Goal: Transaction & Acquisition: Book appointment/travel/reservation

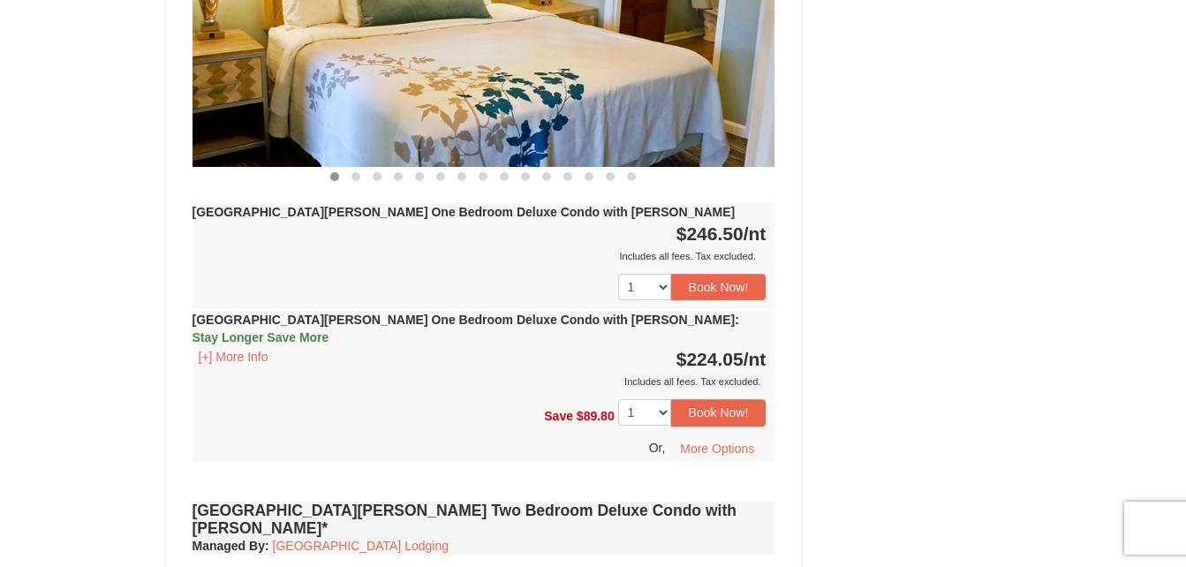
scroll to position [864, 0]
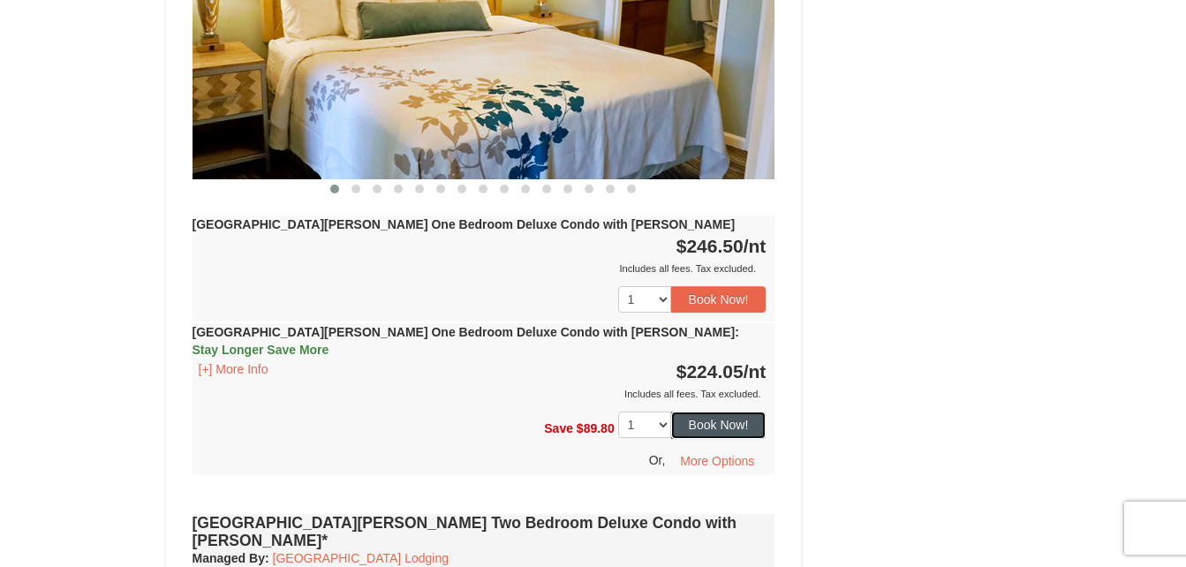
click at [721, 412] on button "Book Now!" at bounding box center [718, 425] width 95 height 27
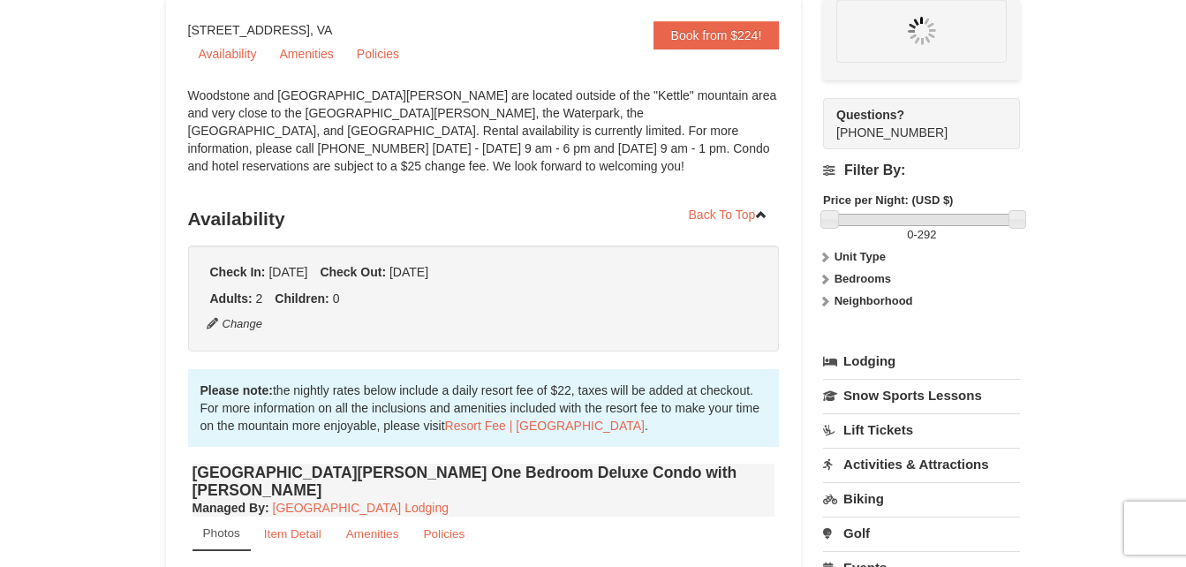
scroll to position [155, 0]
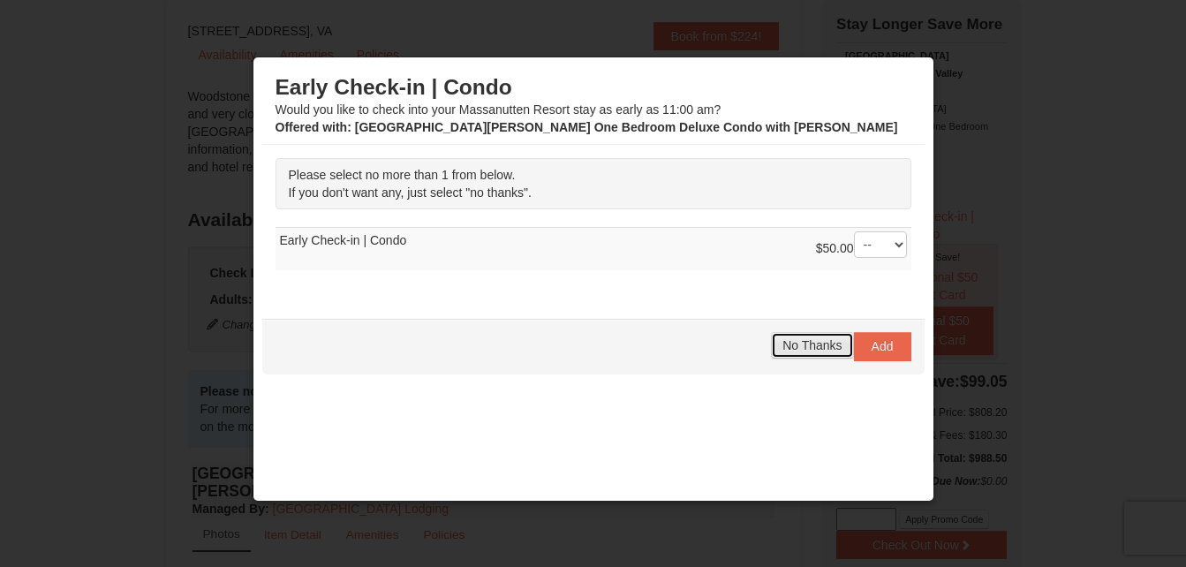
click at [783, 347] on span "No Thanks" at bounding box center [812, 345] width 59 height 14
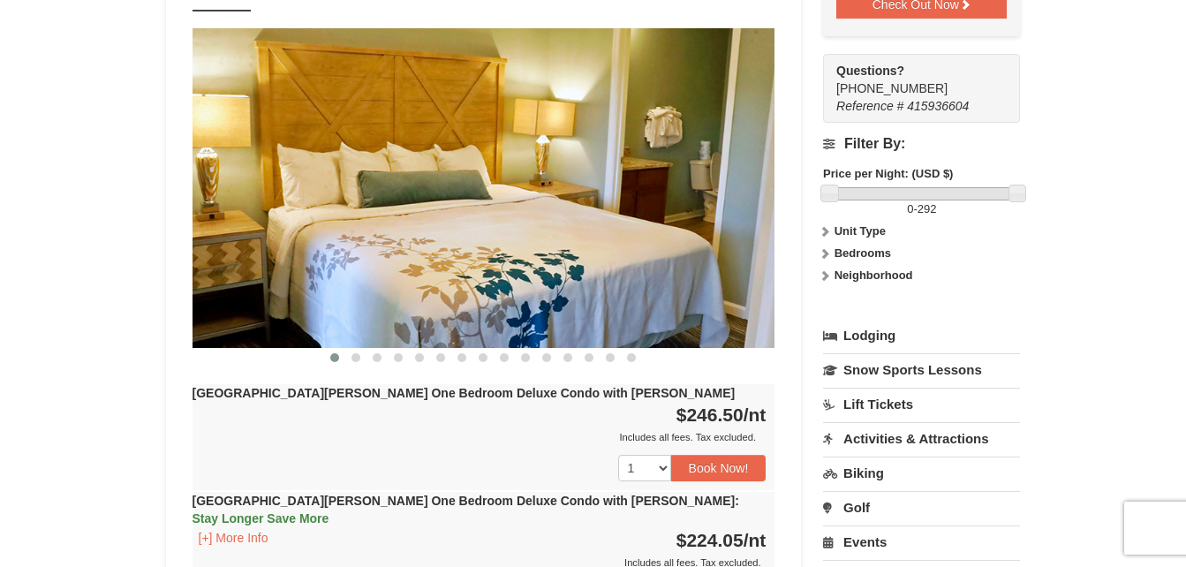
scroll to position [687, 0]
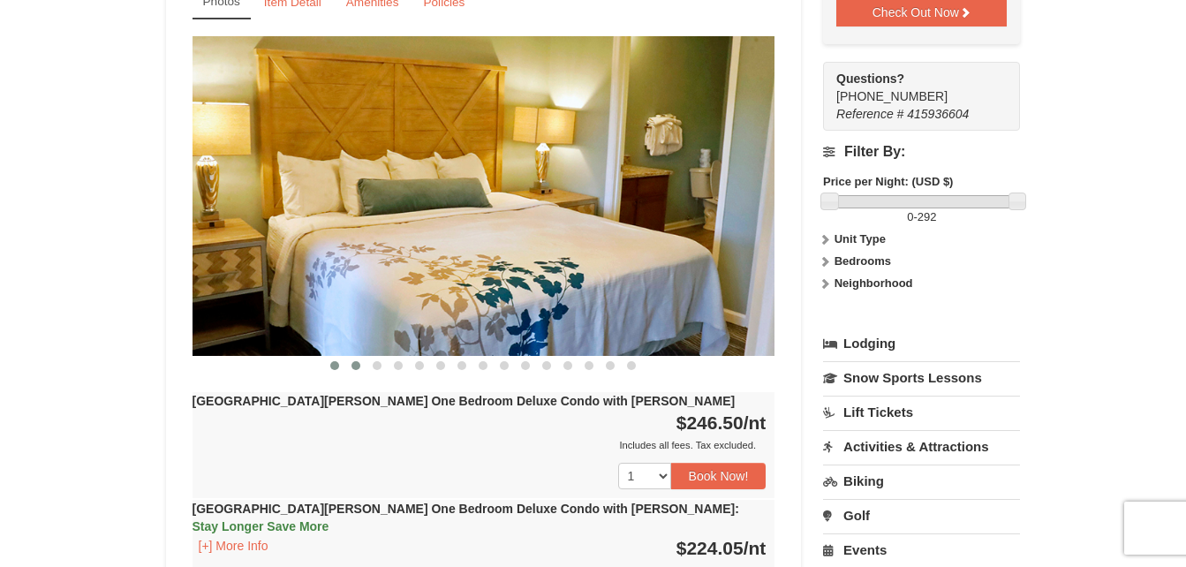
click at [357, 361] on span at bounding box center [356, 365] width 9 height 9
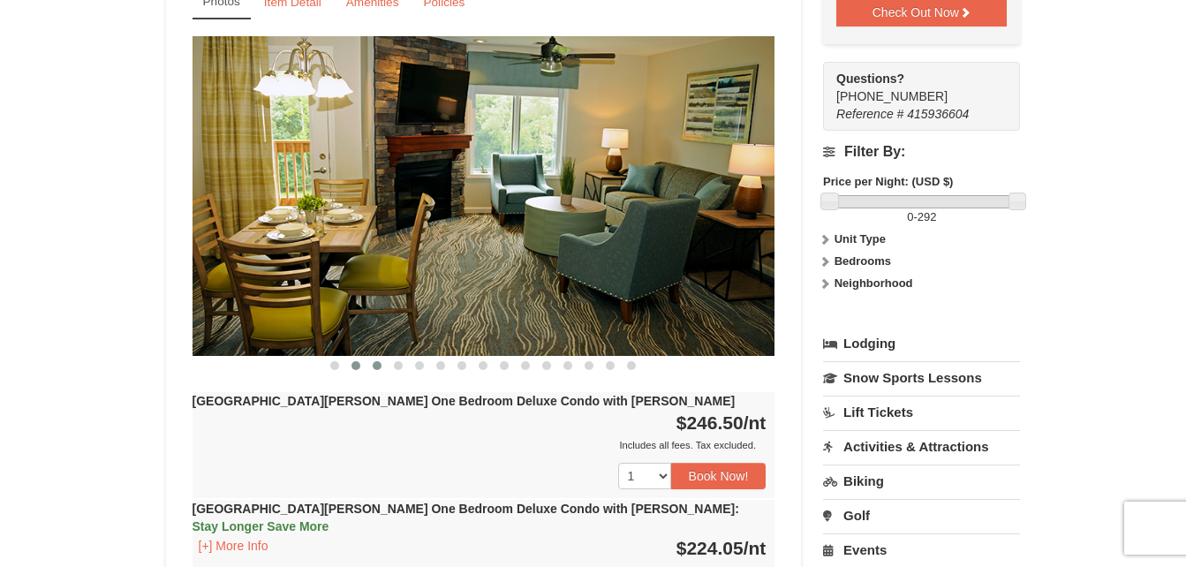
click at [376, 361] on span at bounding box center [377, 365] width 9 height 9
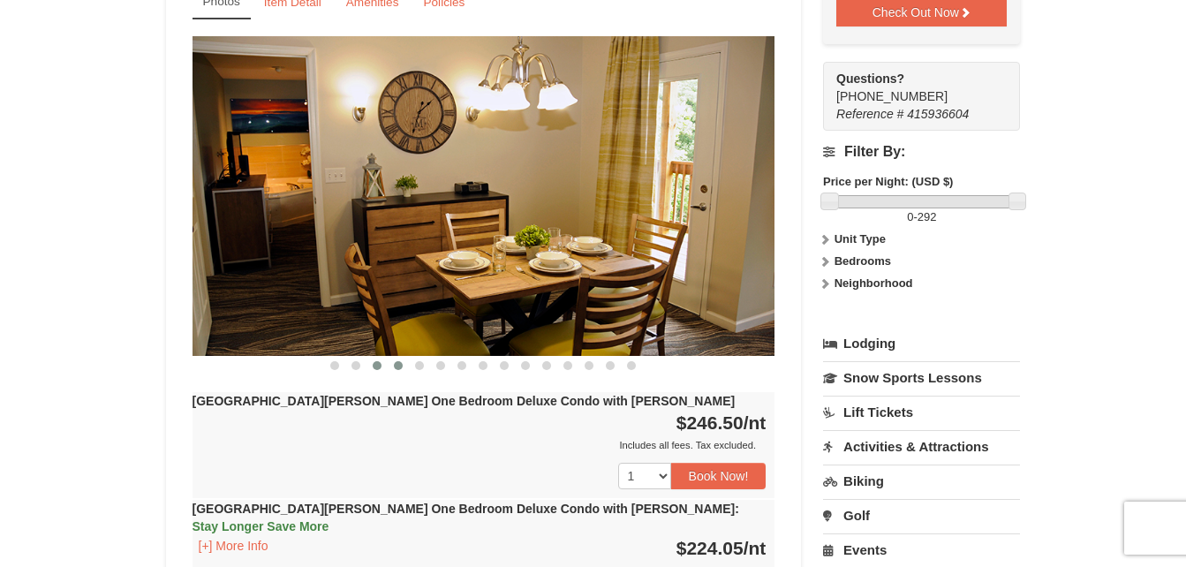
click at [400, 361] on span at bounding box center [398, 365] width 9 height 9
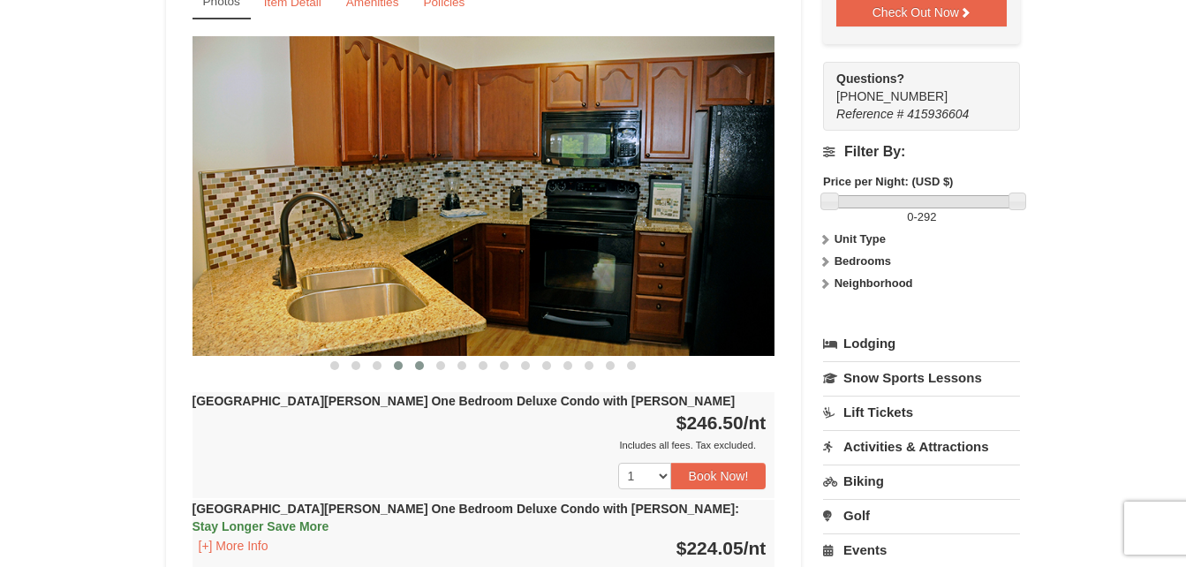
click at [416, 361] on span at bounding box center [419, 365] width 9 height 9
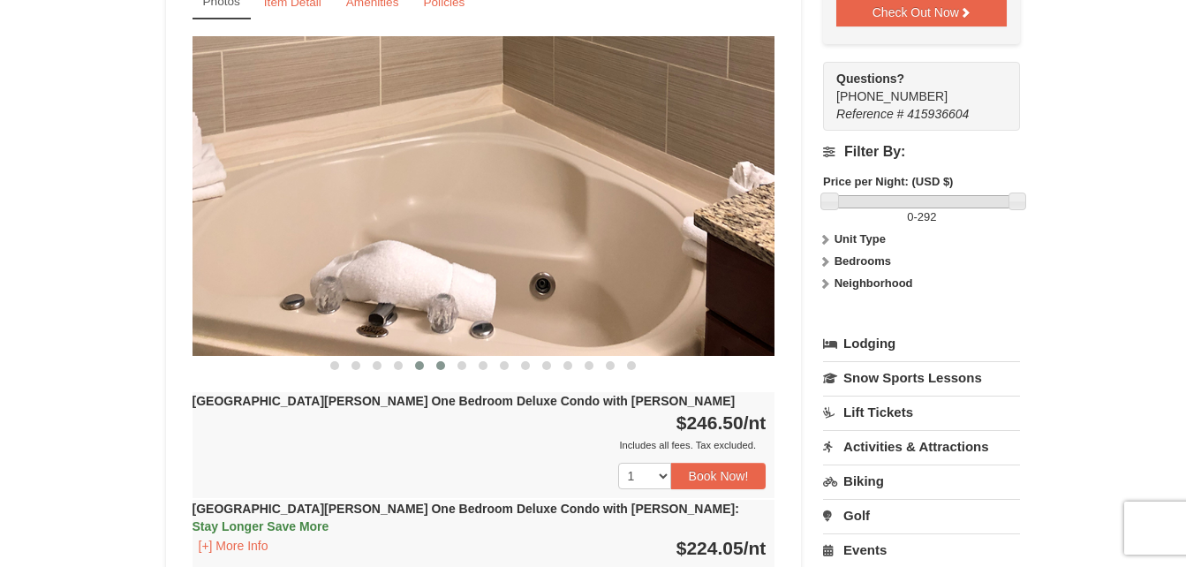
click at [434, 357] on button at bounding box center [440, 366] width 21 height 18
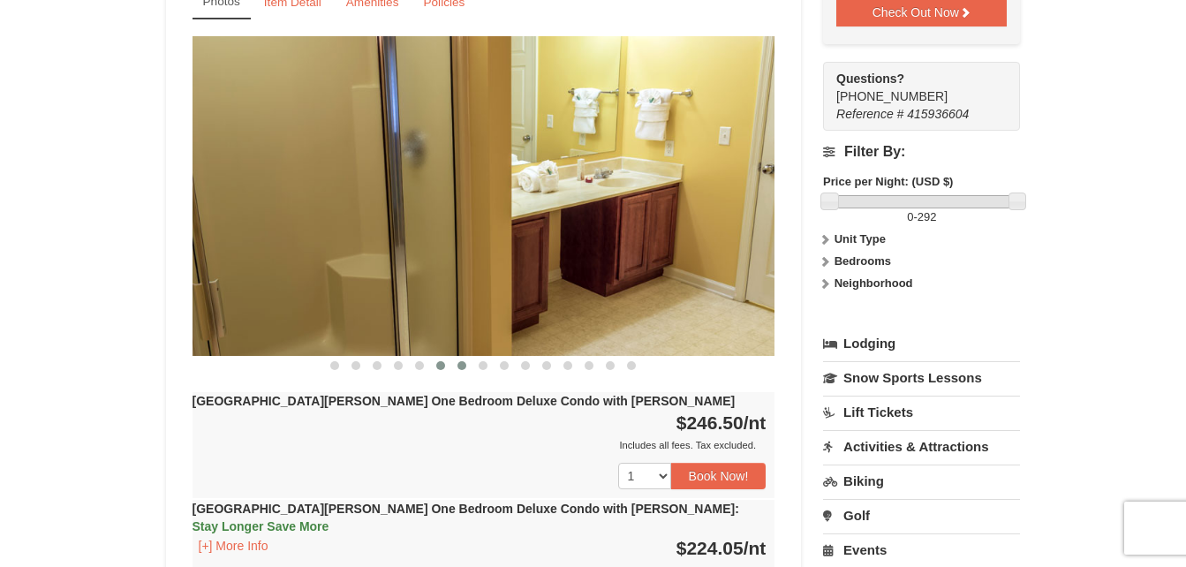
click at [458, 361] on span at bounding box center [462, 365] width 9 height 9
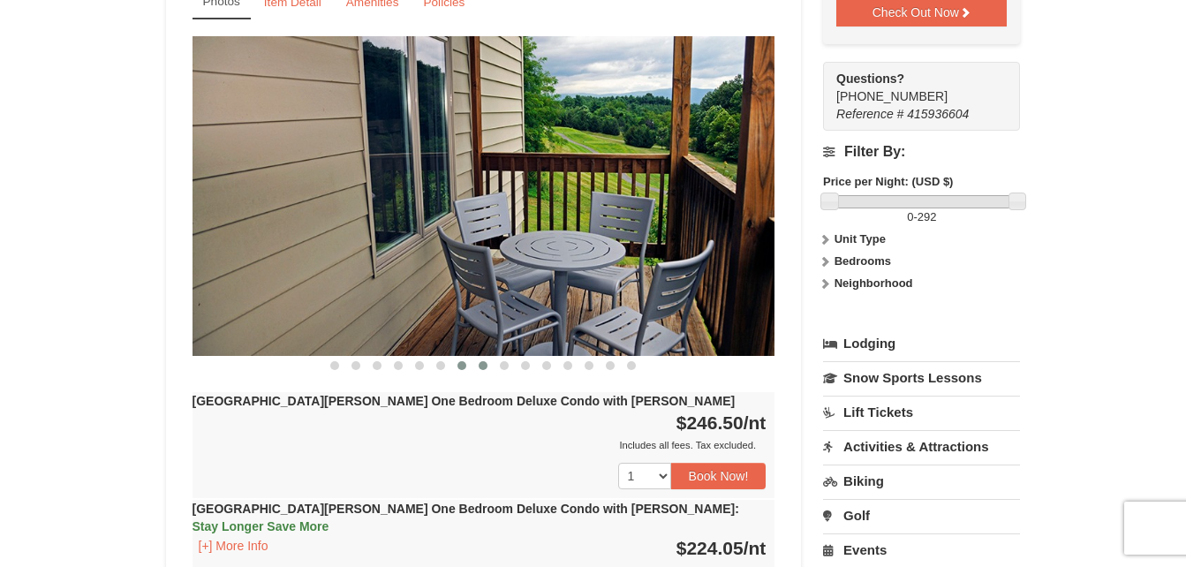
click at [481, 361] on span at bounding box center [483, 365] width 9 height 9
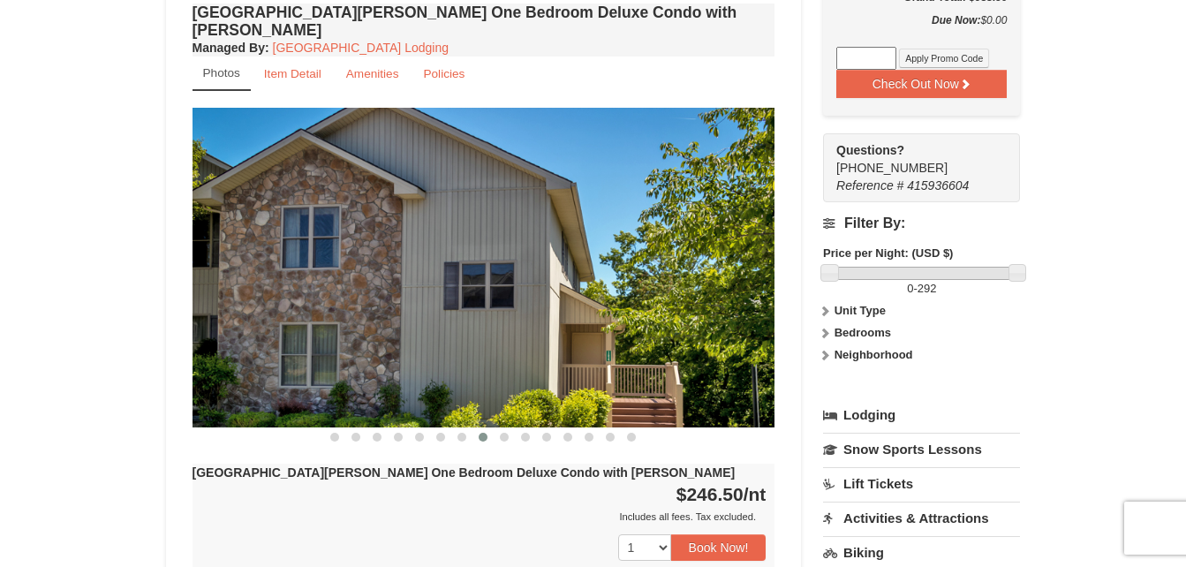
scroll to position [608, 0]
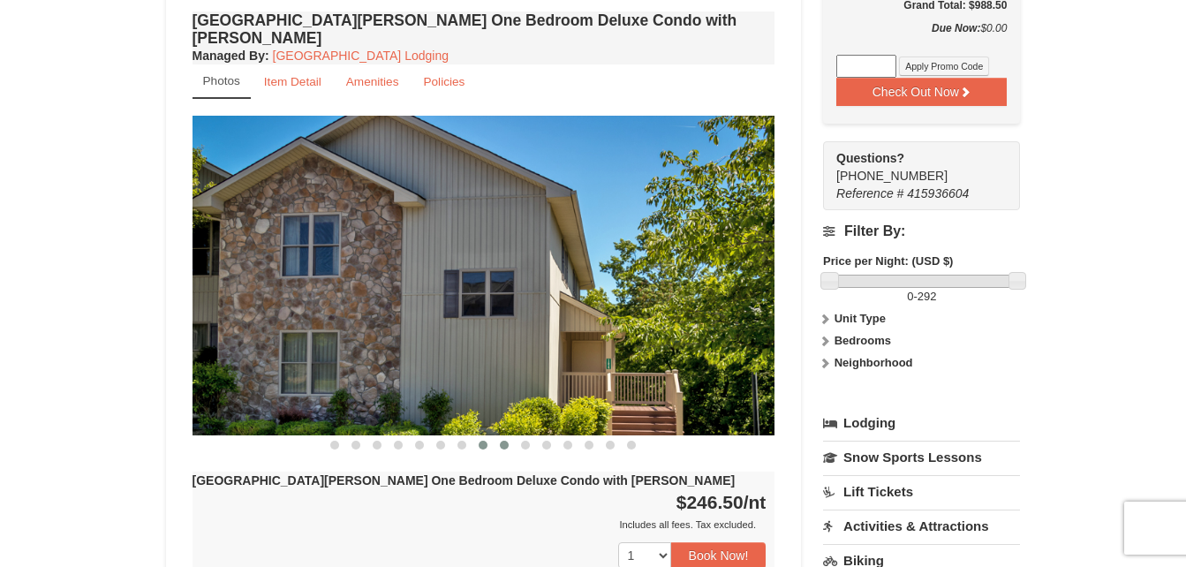
click at [503, 441] on span at bounding box center [504, 445] width 9 height 9
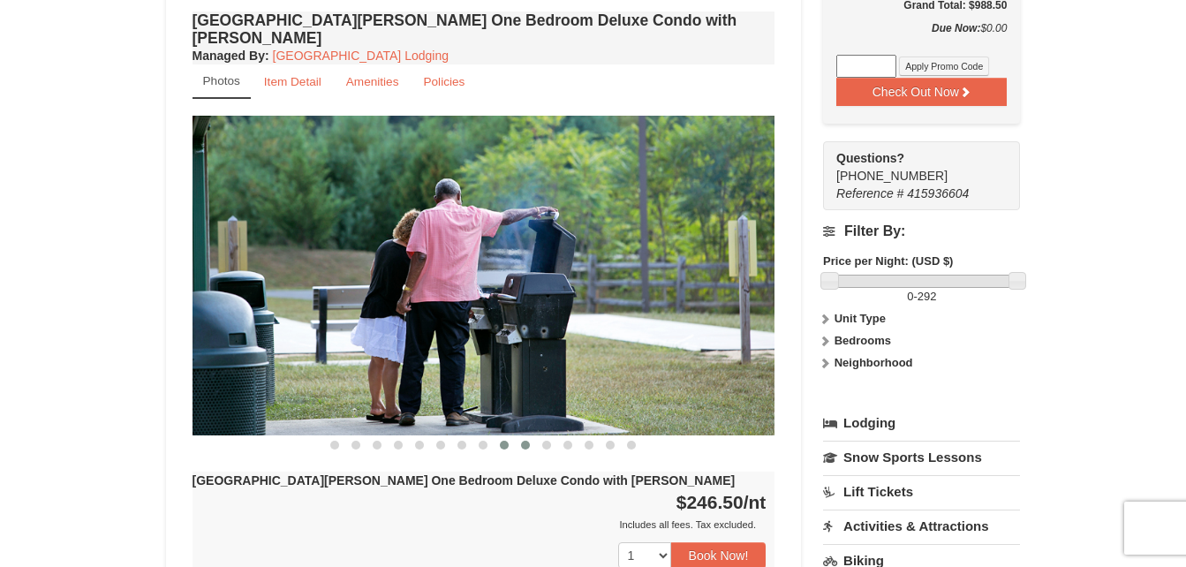
click at [520, 436] on button at bounding box center [525, 445] width 21 height 18
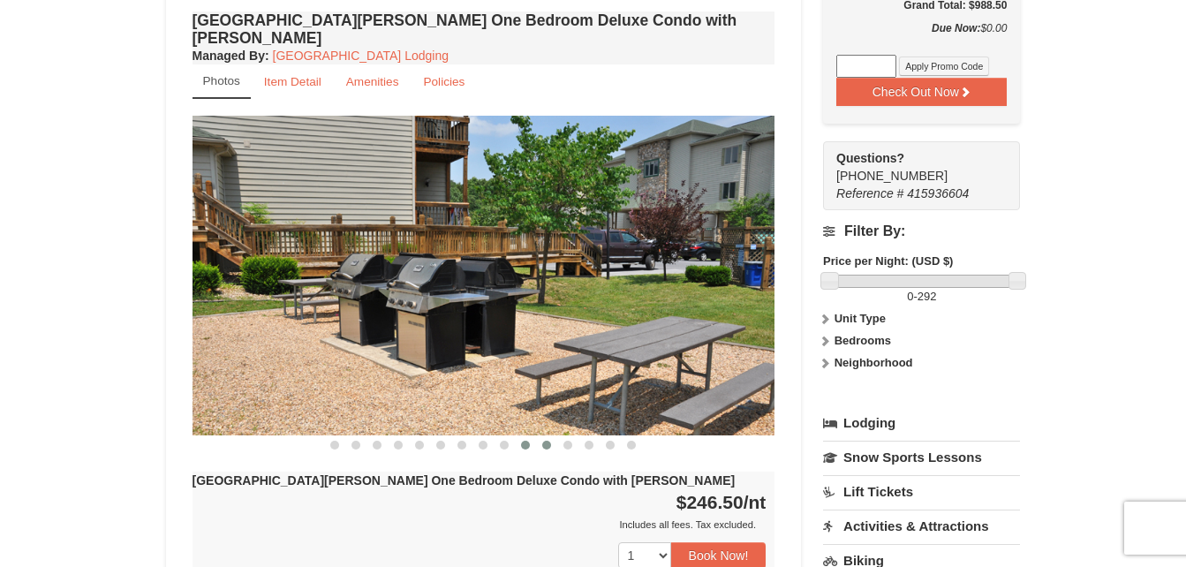
click at [543, 441] on span at bounding box center [546, 445] width 9 height 9
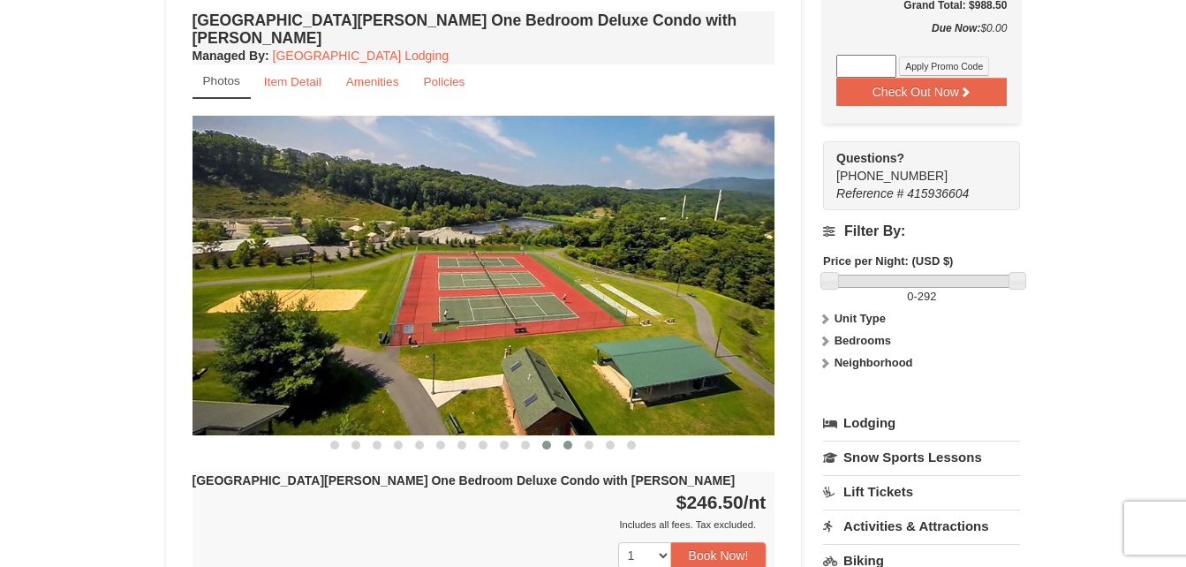
click at [564, 441] on span at bounding box center [568, 445] width 9 height 9
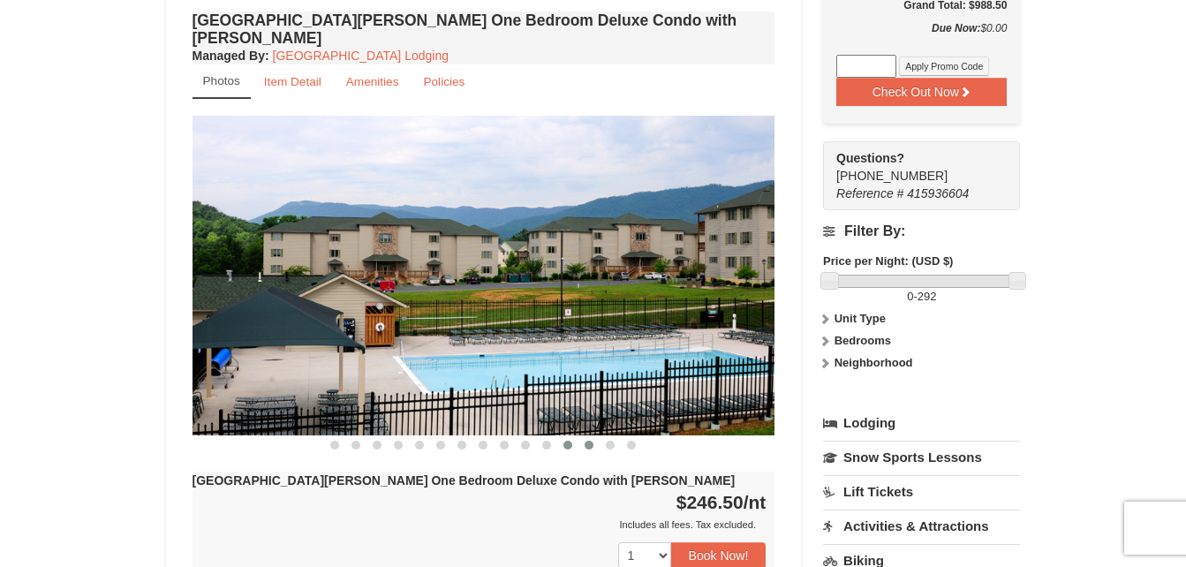
click at [580, 436] on button at bounding box center [589, 445] width 21 height 18
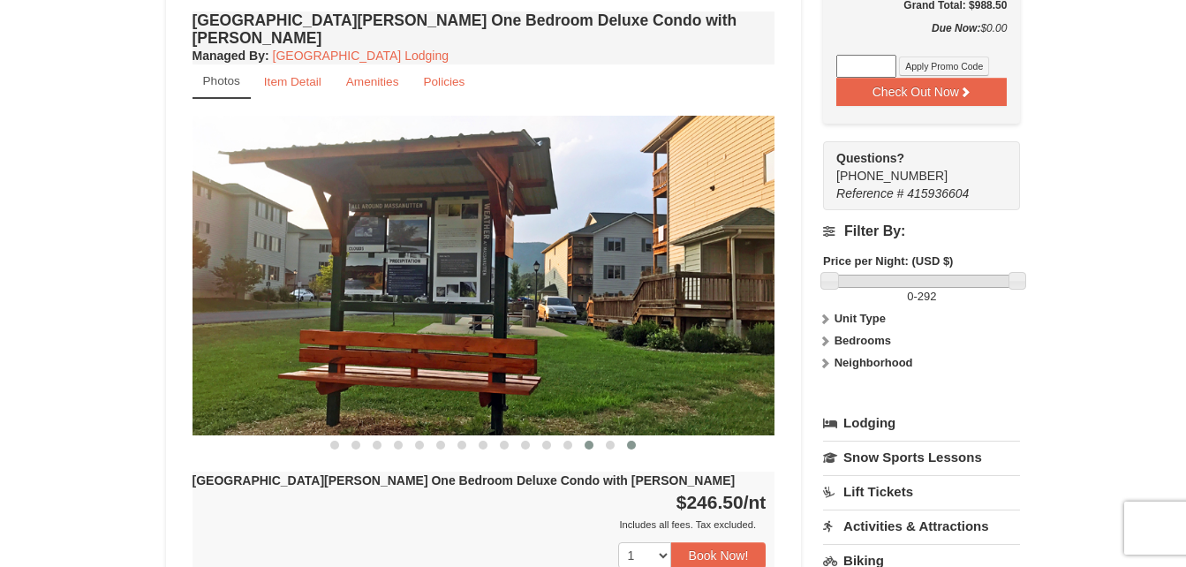
click at [632, 441] on span at bounding box center [631, 445] width 9 height 9
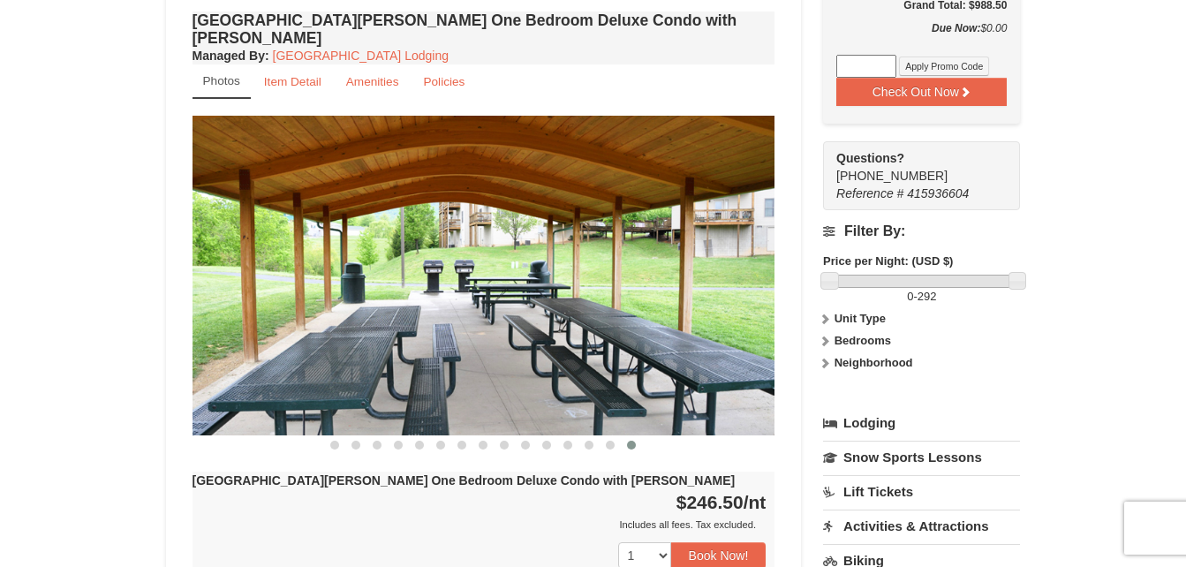
scroll to position [0, 0]
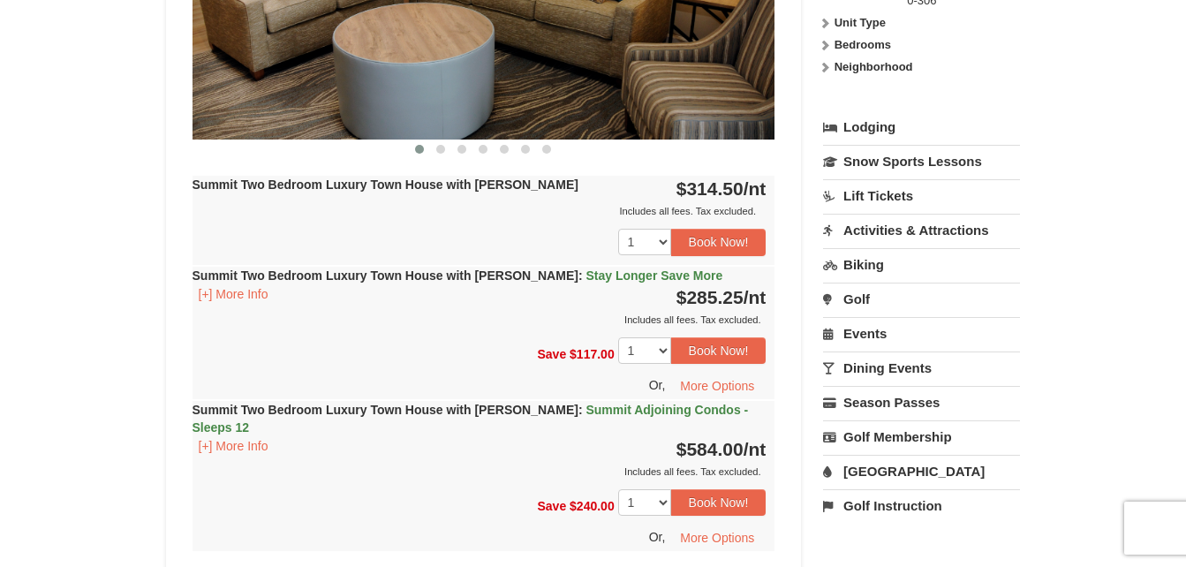
scroll to position [926, 0]
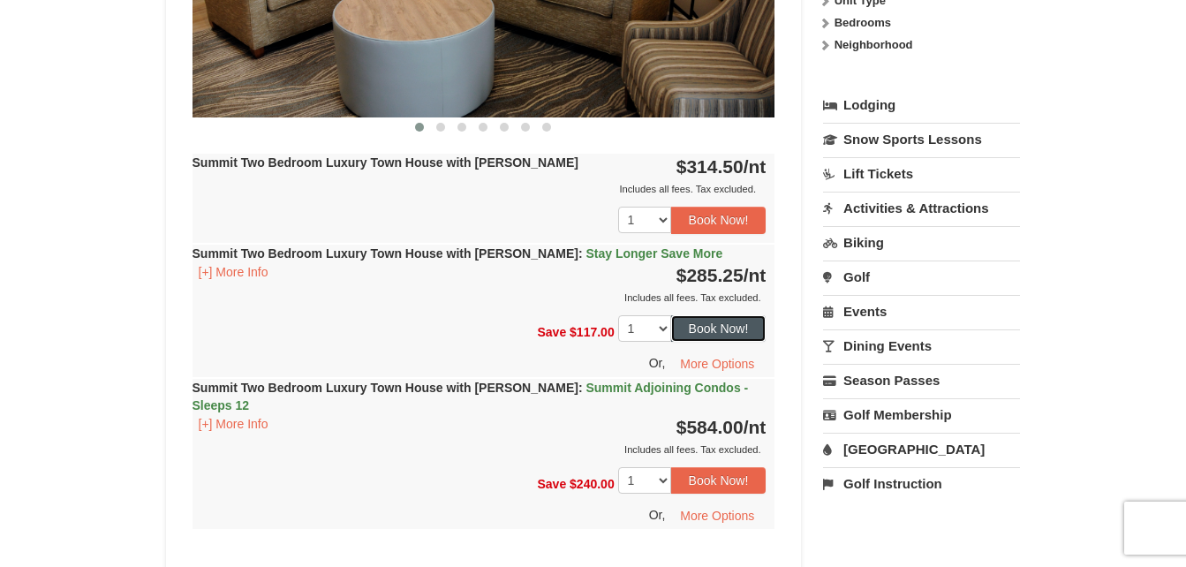
click at [723, 332] on button "Book Now!" at bounding box center [718, 328] width 95 height 27
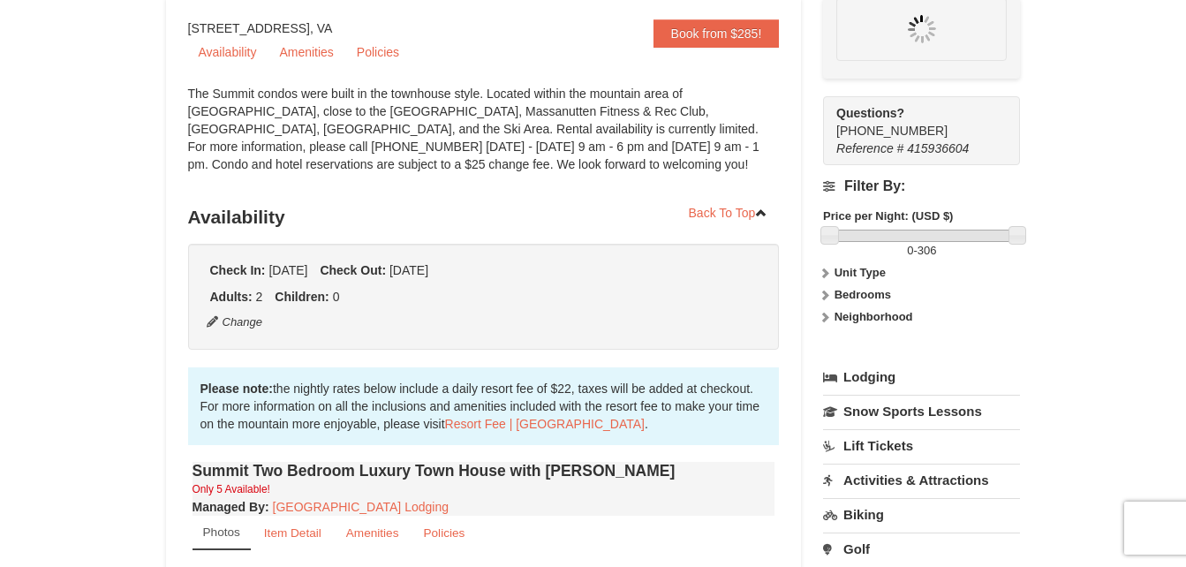
scroll to position [155, 0]
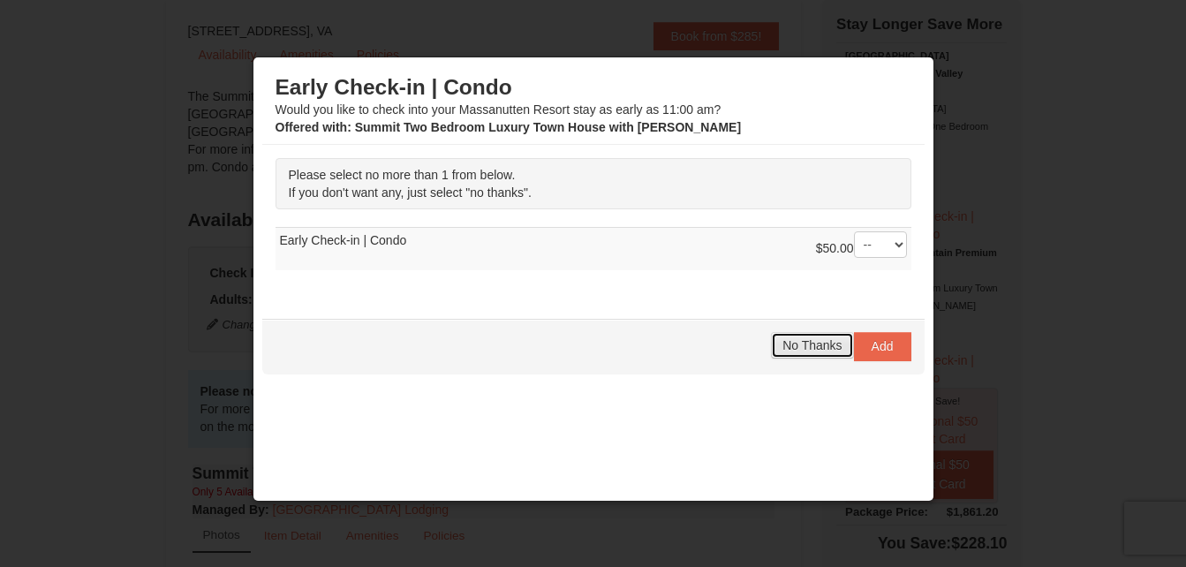
click at [795, 342] on span "No Thanks" at bounding box center [812, 345] width 59 height 14
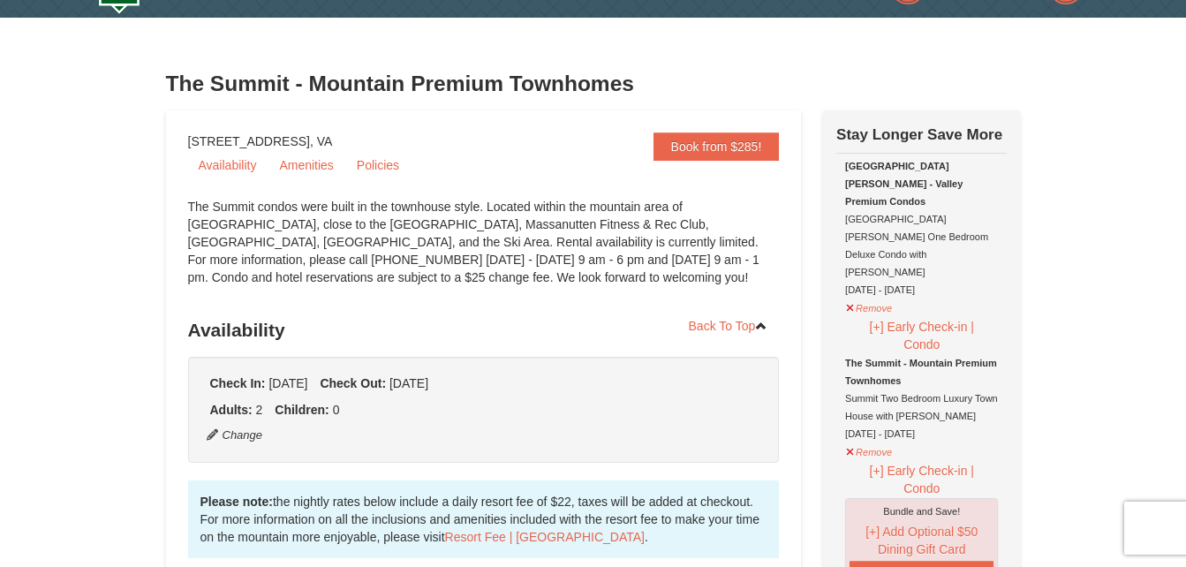
scroll to position [0, 0]
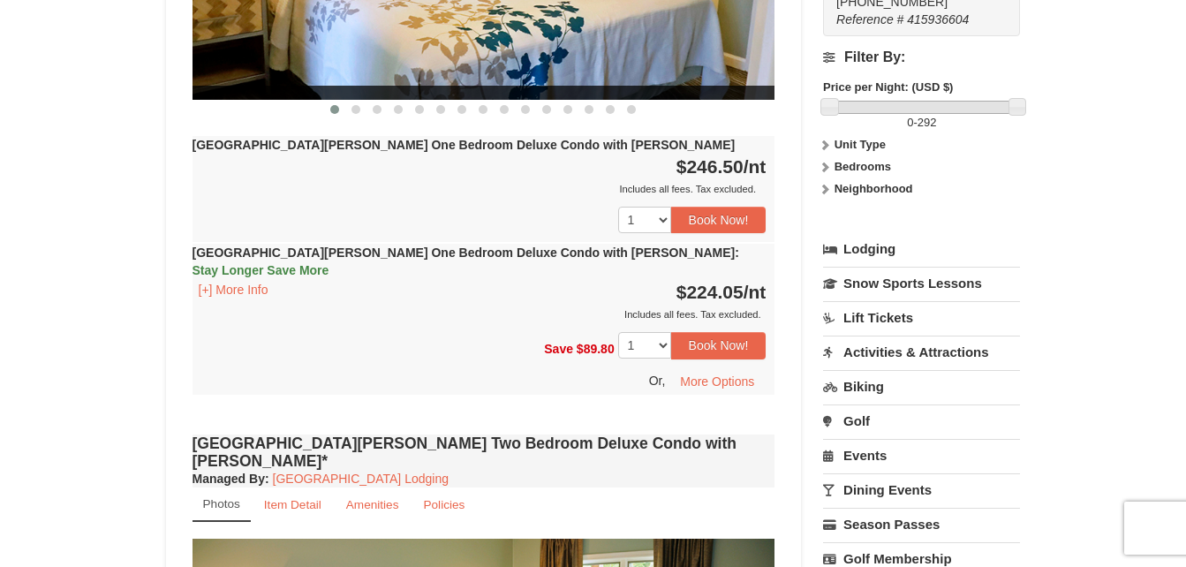
scroll to position [951, 0]
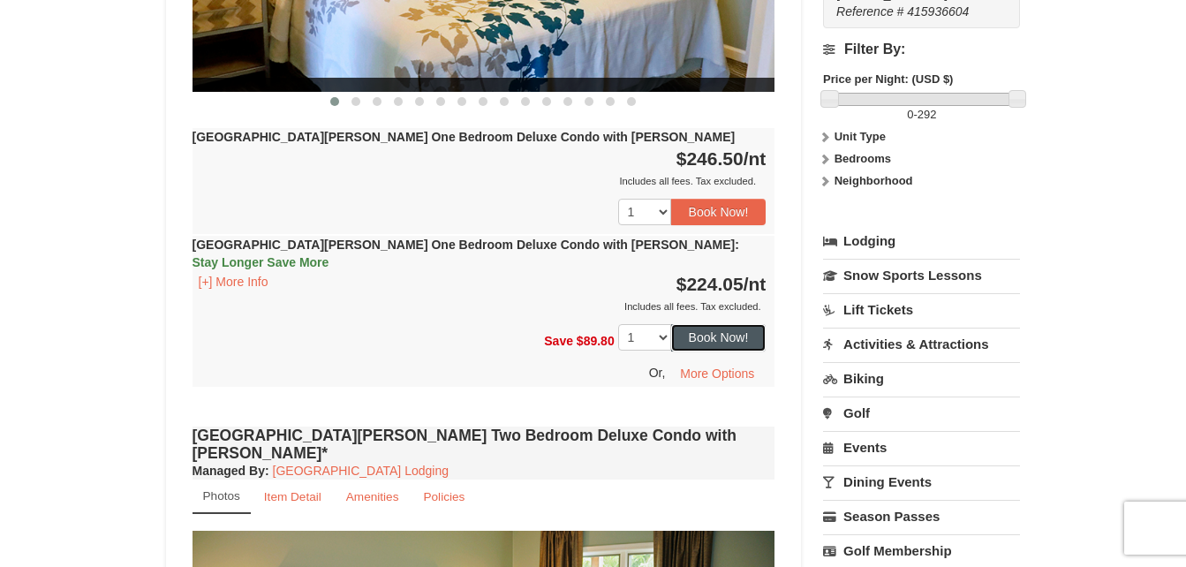
click at [726, 324] on button "Book Now!" at bounding box center [718, 337] width 95 height 27
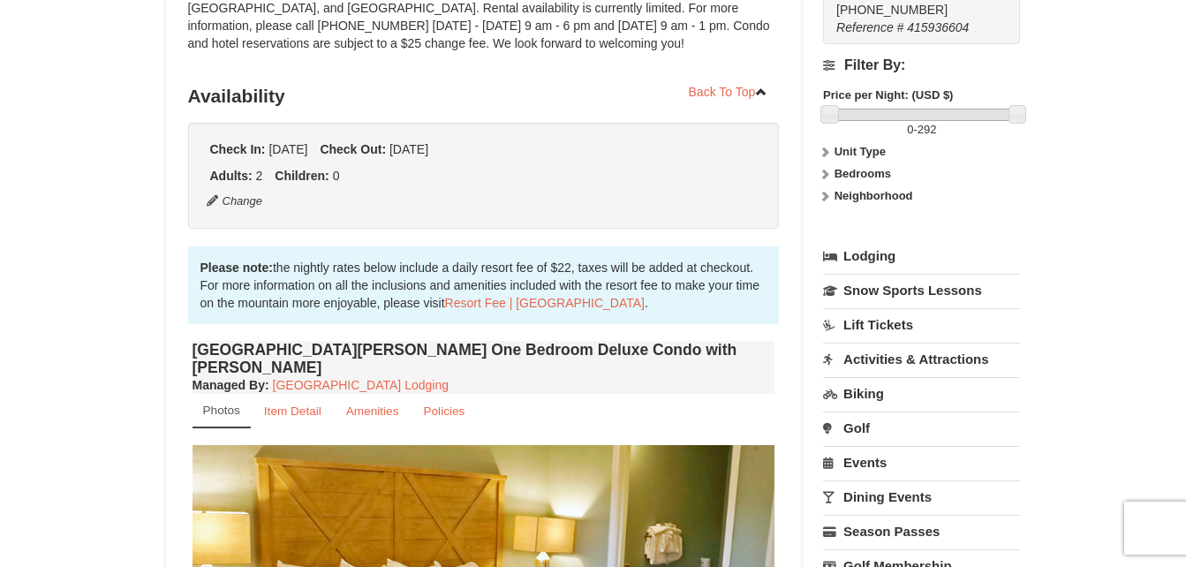
scroll to position [155, 0]
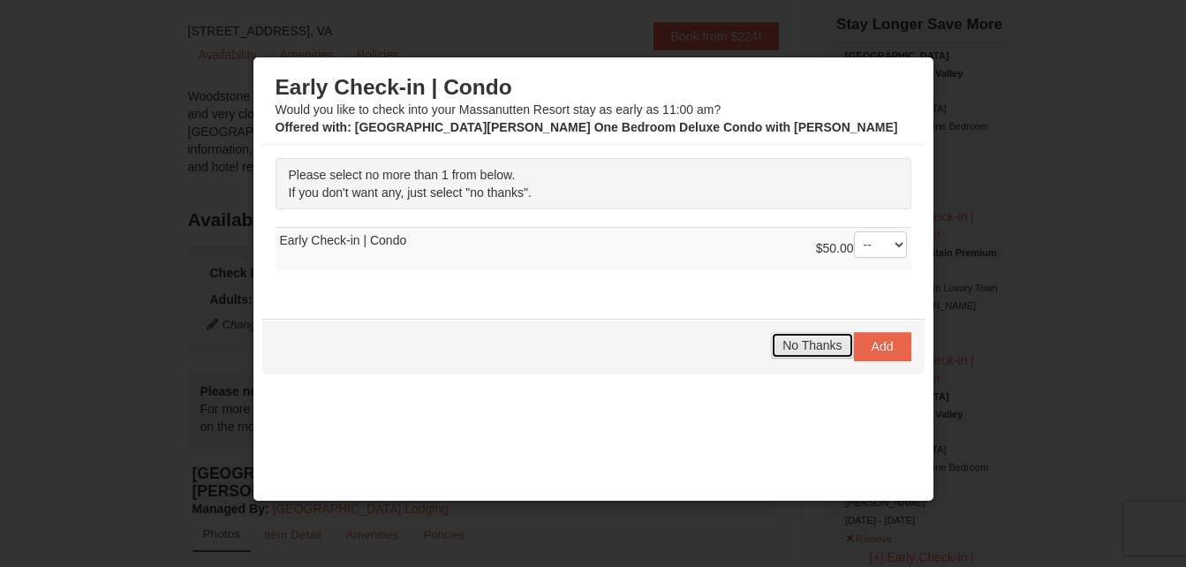
click at [799, 348] on span "No Thanks" at bounding box center [812, 345] width 59 height 14
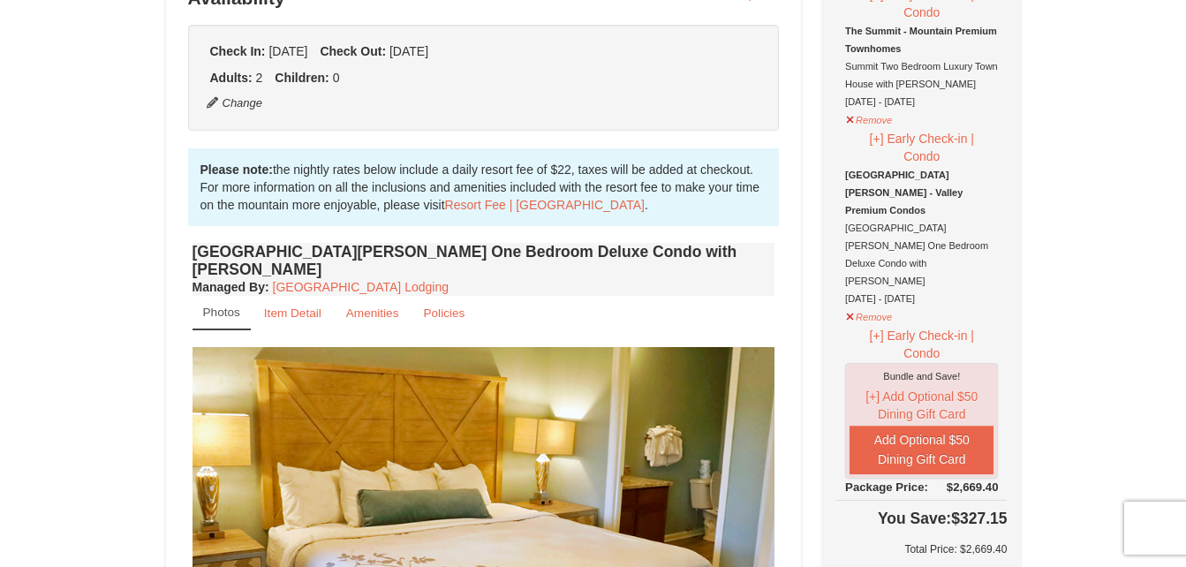
scroll to position [0, 0]
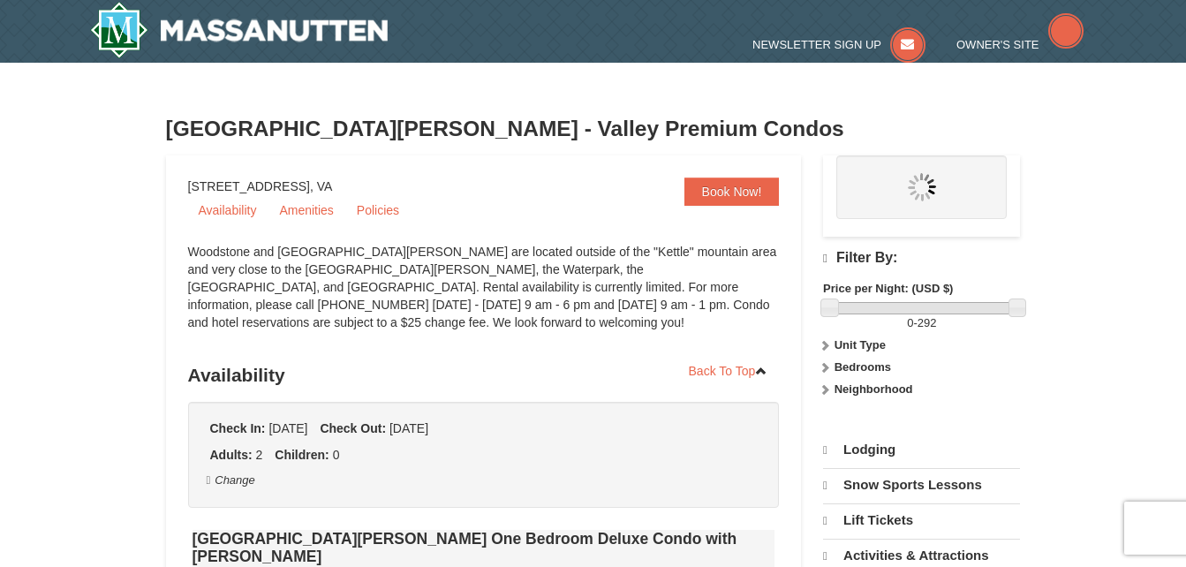
select select "9"
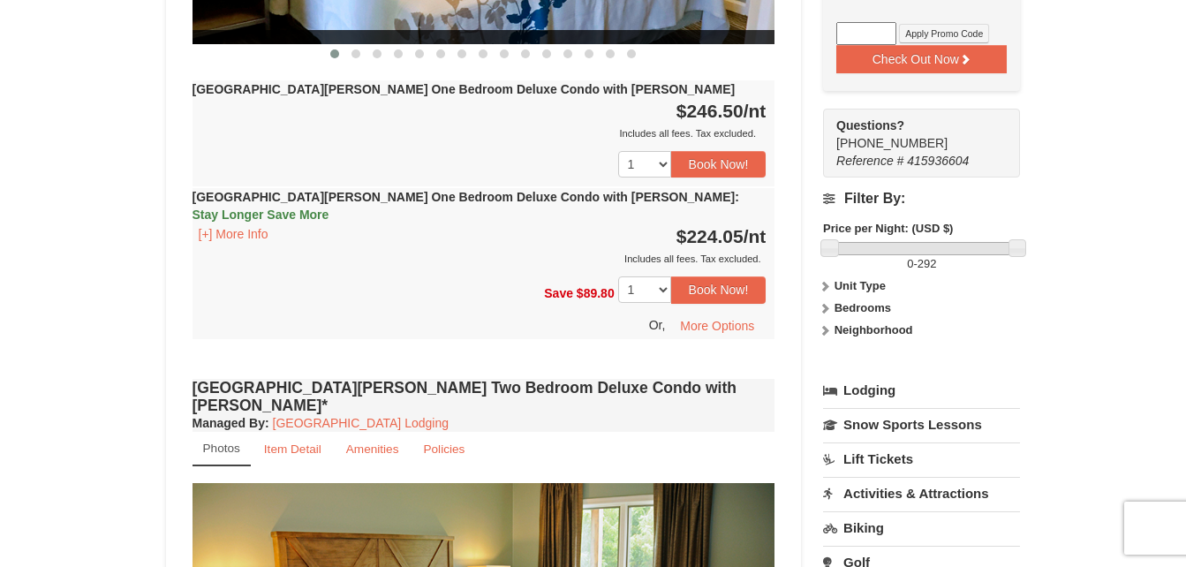
scroll to position [1039, 0]
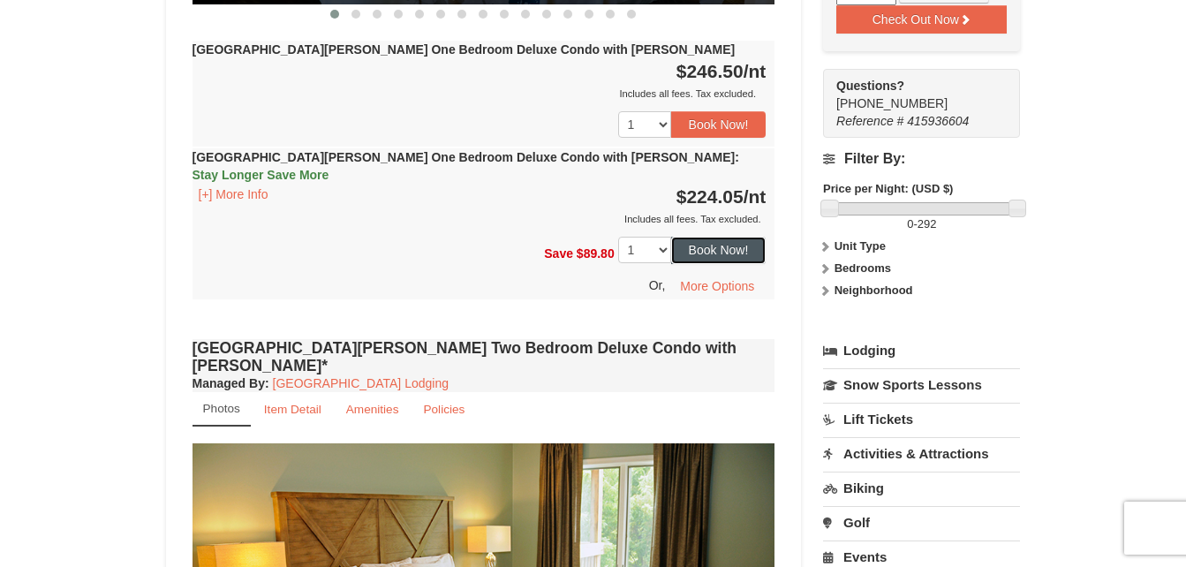
click at [715, 237] on button "Book Now!" at bounding box center [718, 250] width 95 height 27
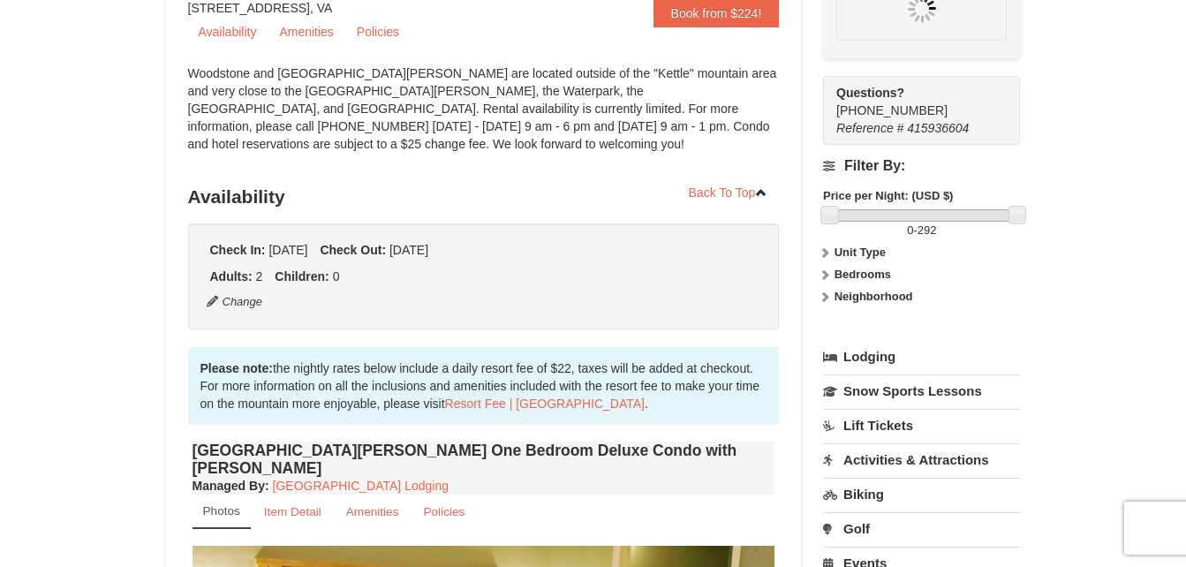
scroll to position [155, 0]
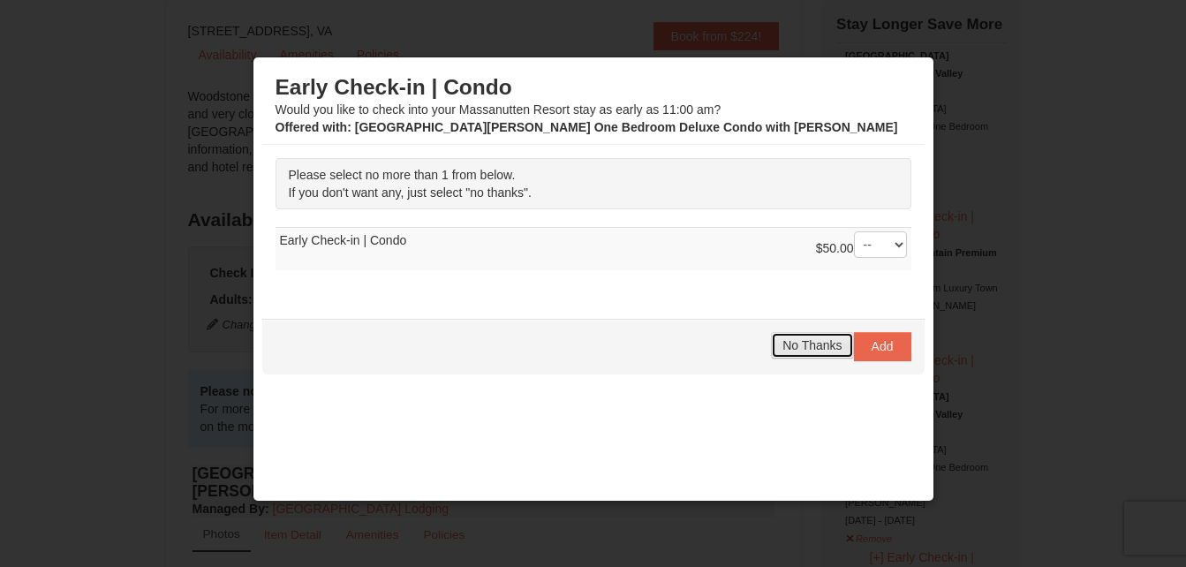
click at [794, 341] on span "No Thanks" at bounding box center [812, 345] width 59 height 14
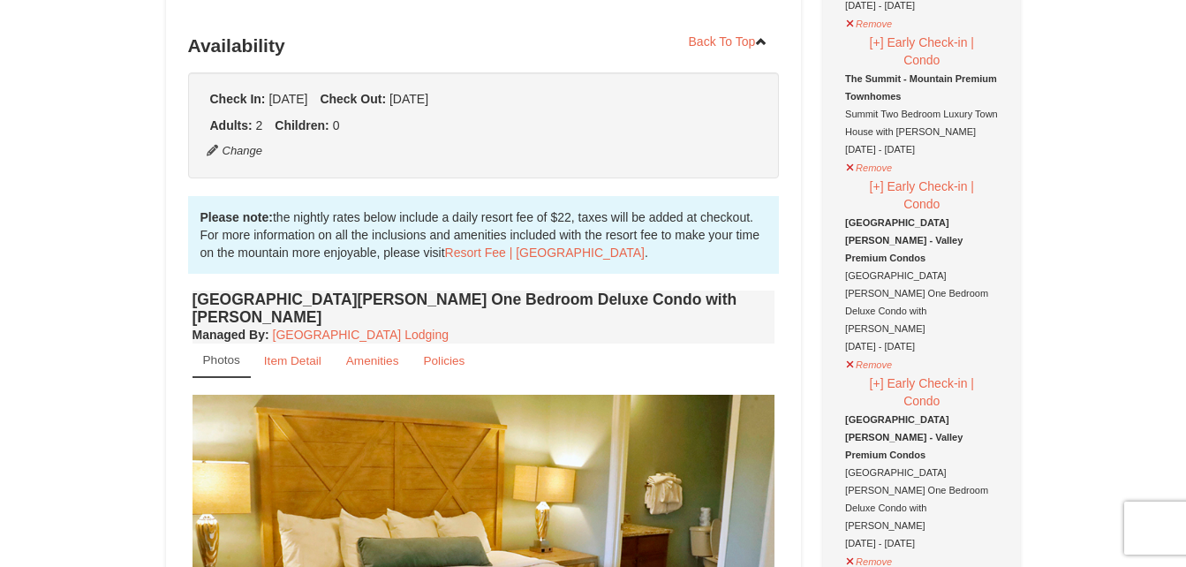
scroll to position [0, 0]
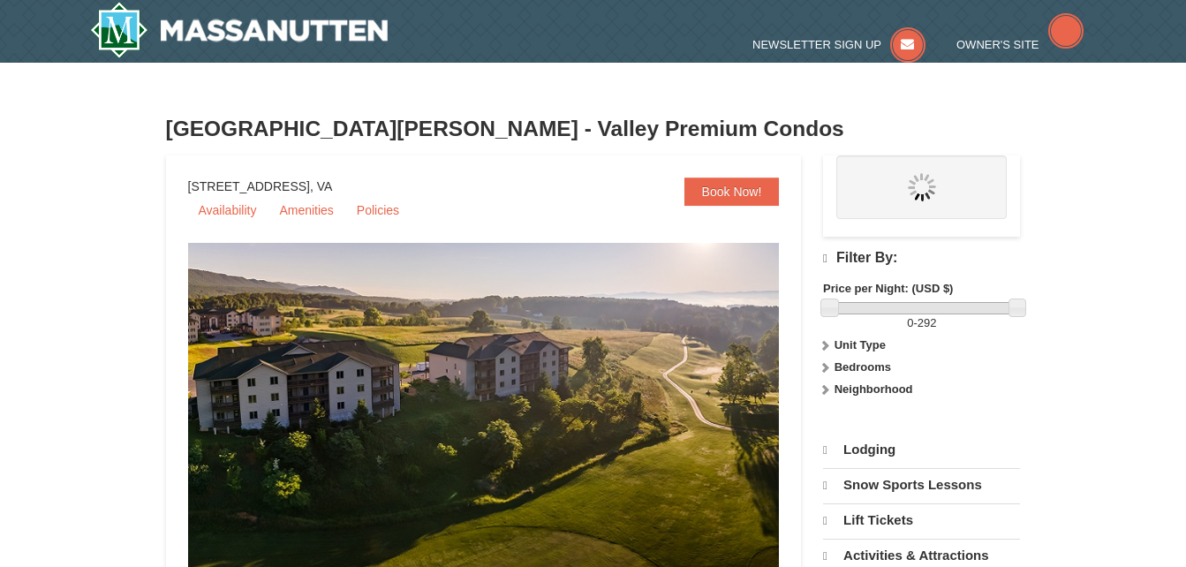
select select "9"
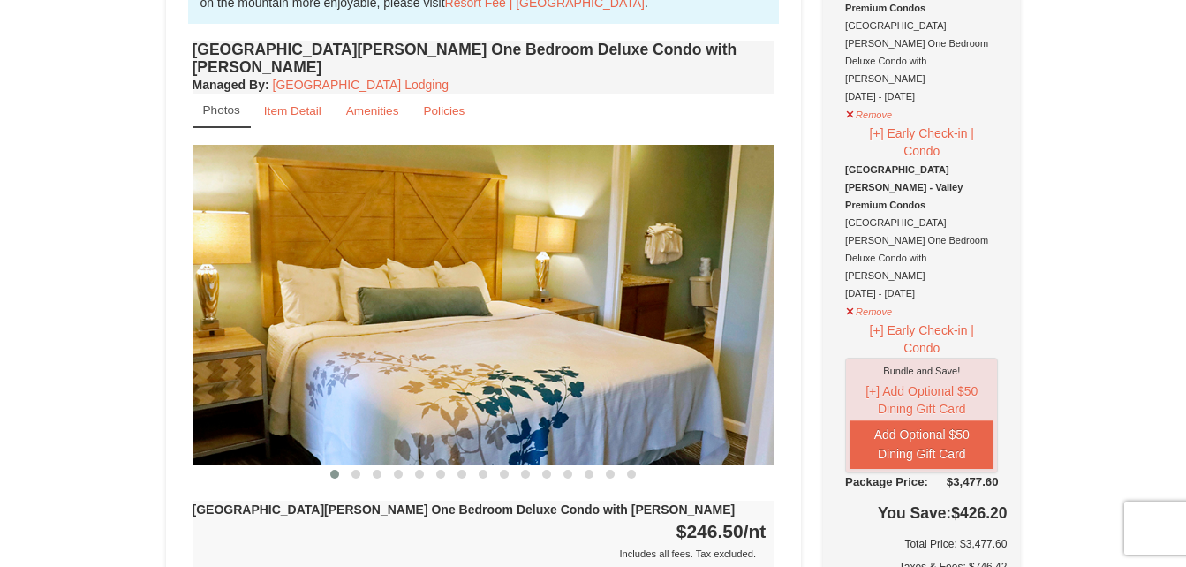
scroll to position [571, 0]
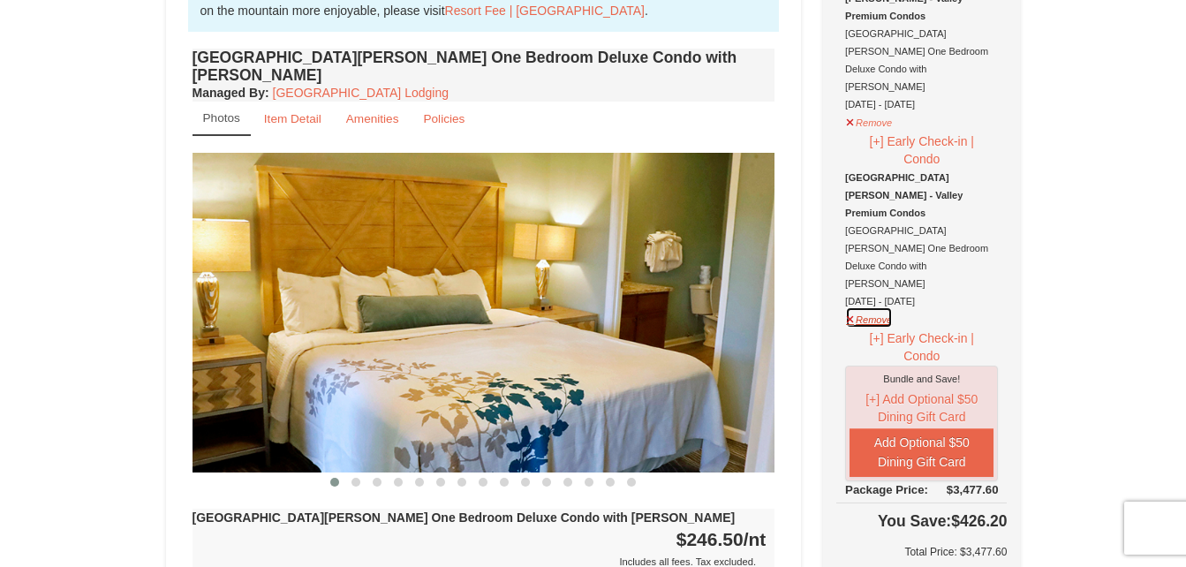
click at [875, 307] on button "Remove" at bounding box center [869, 318] width 48 height 22
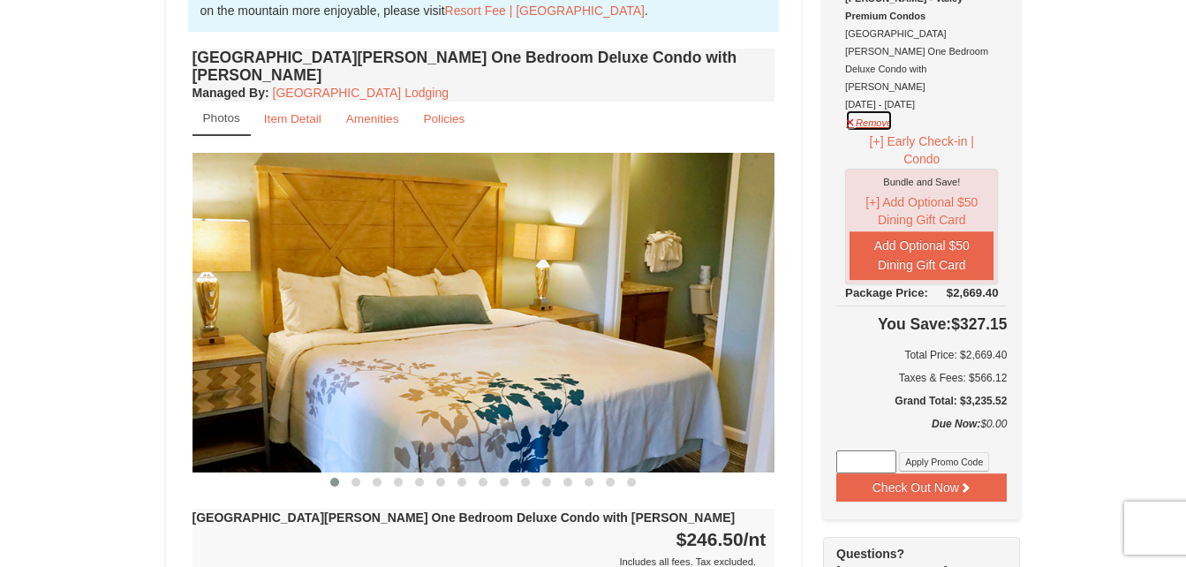
click at [870, 110] on button "Remove" at bounding box center [869, 121] width 48 height 22
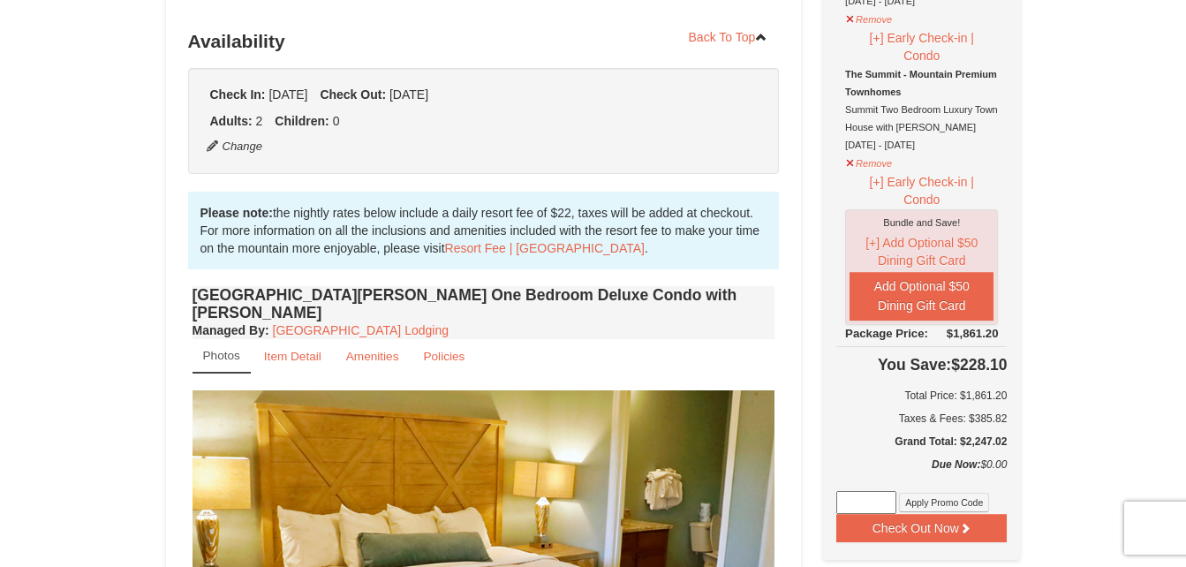
scroll to position [309, 0]
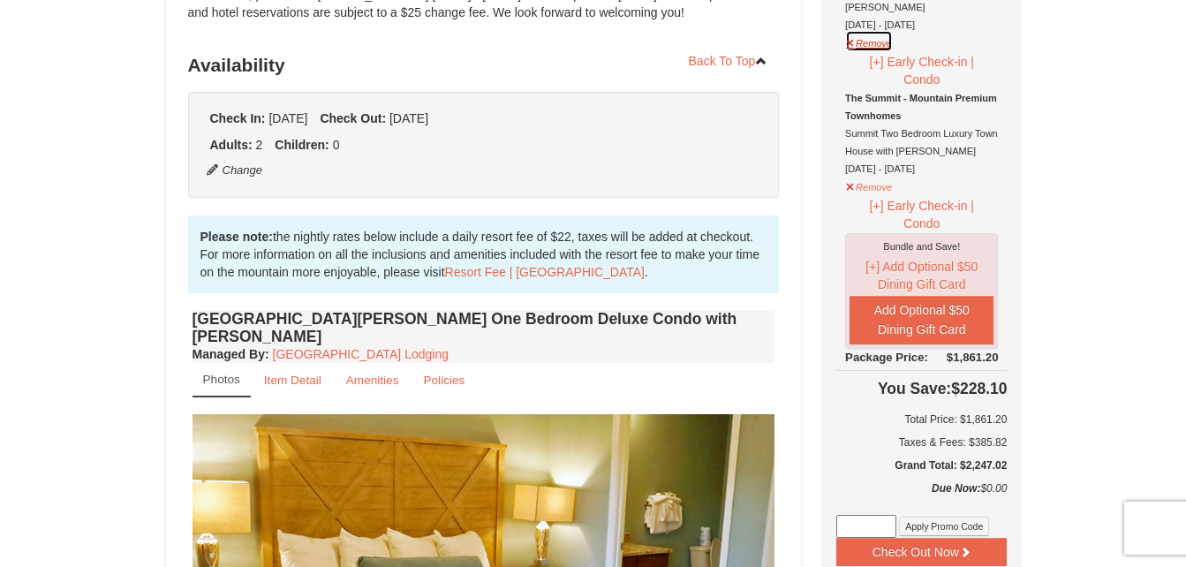
click at [875, 30] on button "Remove" at bounding box center [869, 41] width 48 height 22
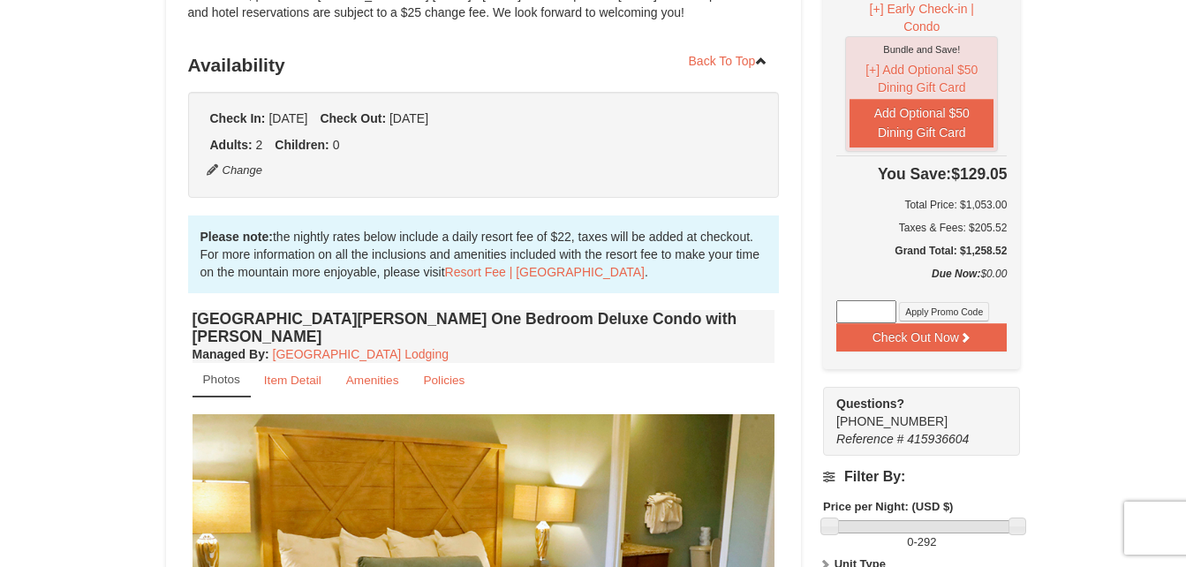
scroll to position [0, 0]
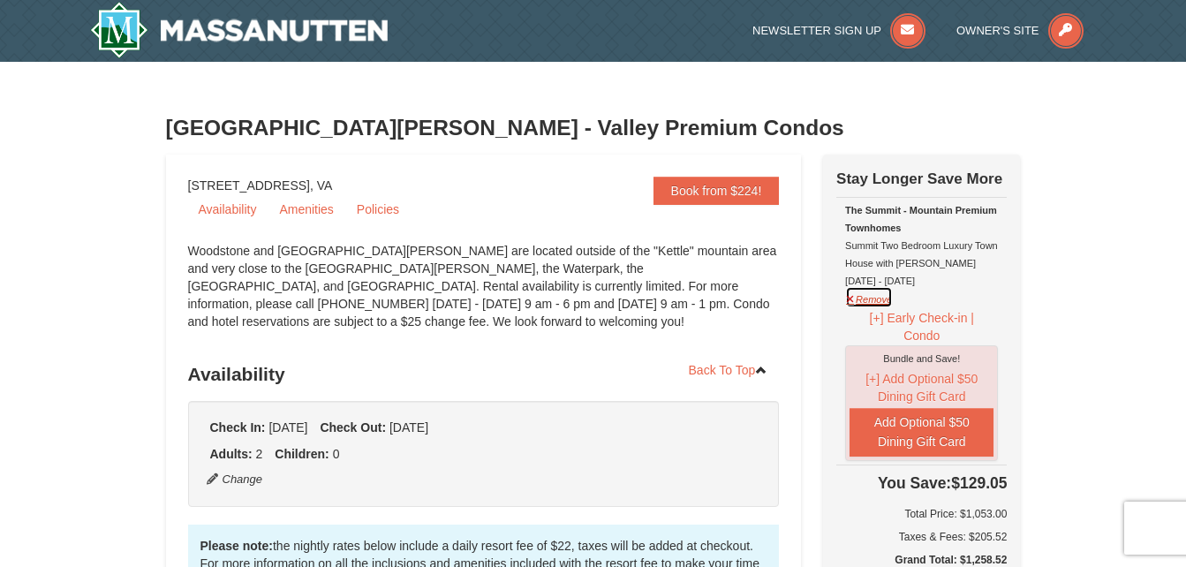
click at [882, 305] on button "Remove" at bounding box center [869, 297] width 48 height 22
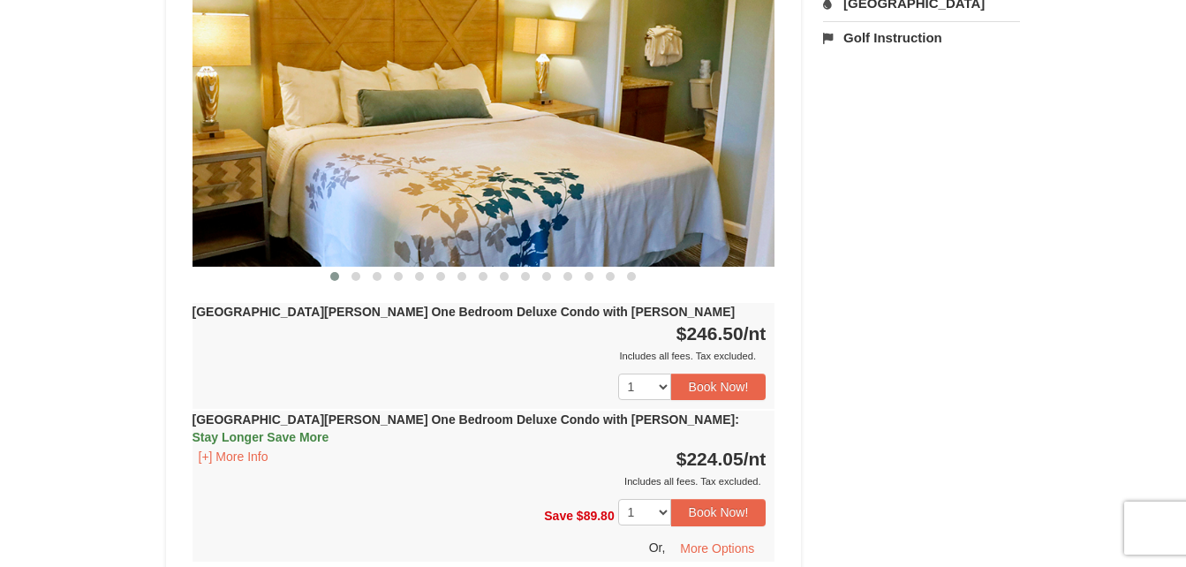
scroll to position [784, 0]
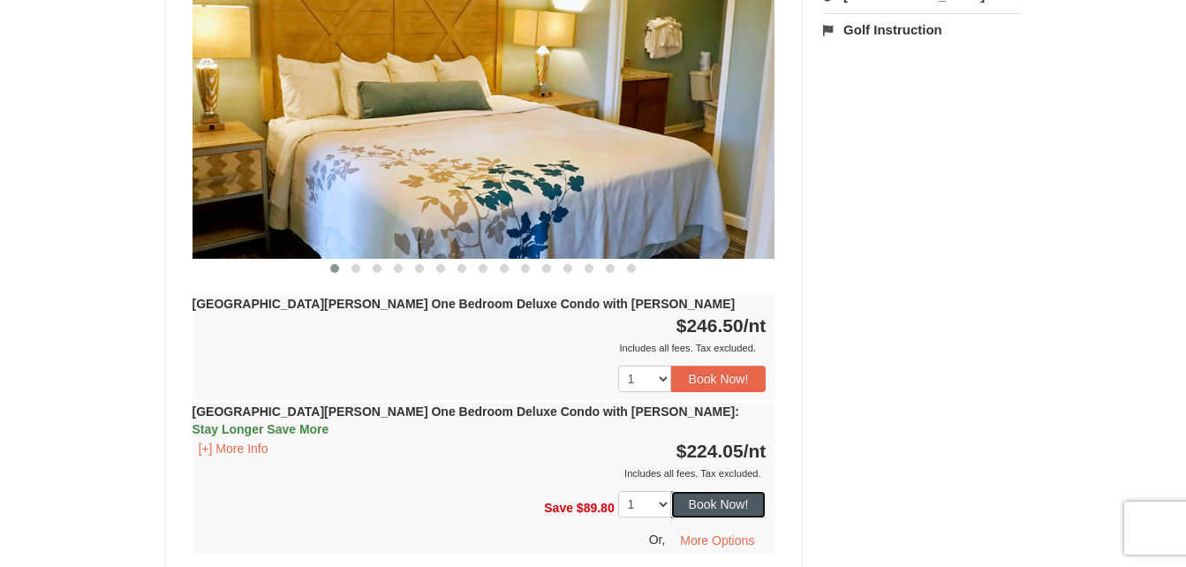
click at [707, 491] on button "Book Now!" at bounding box center [718, 504] width 95 height 27
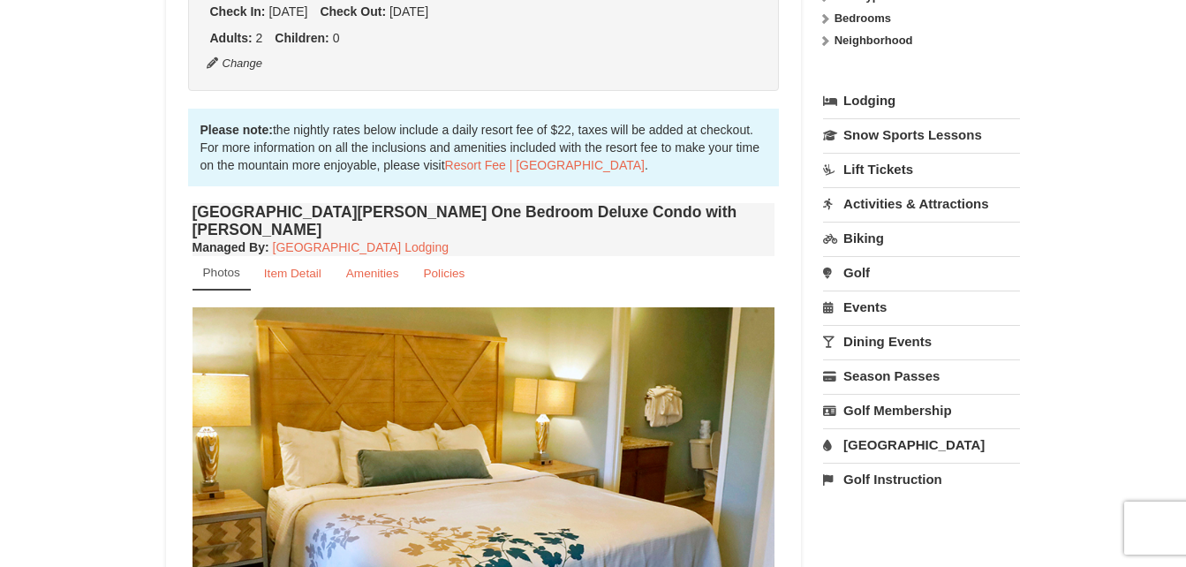
scroll to position [155, 0]
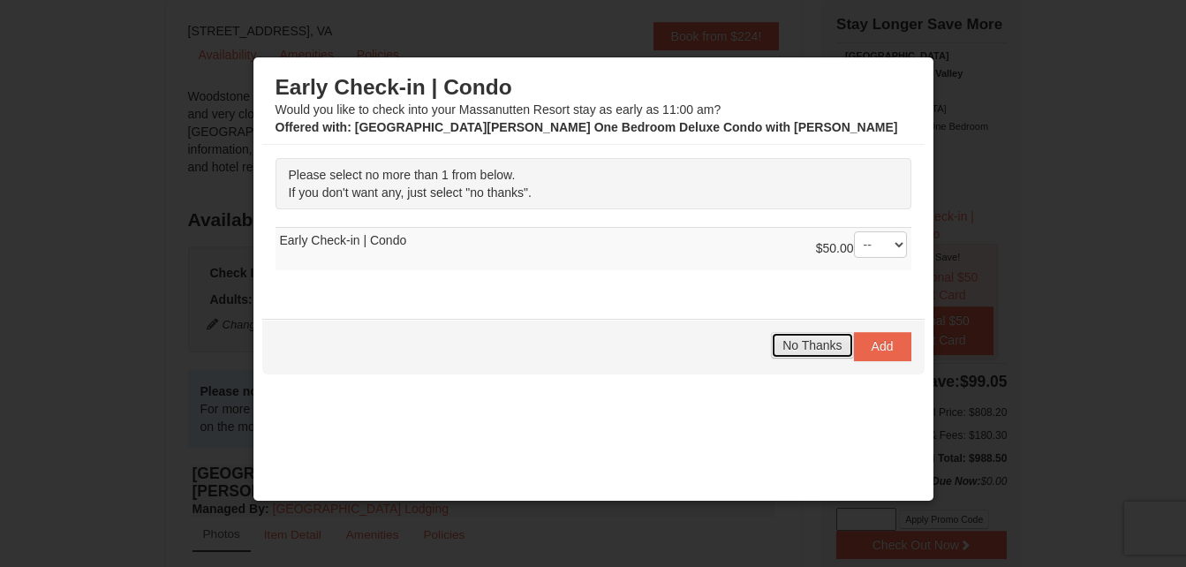
click at [807, 345] on span "No Thanks" at bounding box center [812, 345] width 59 height 14
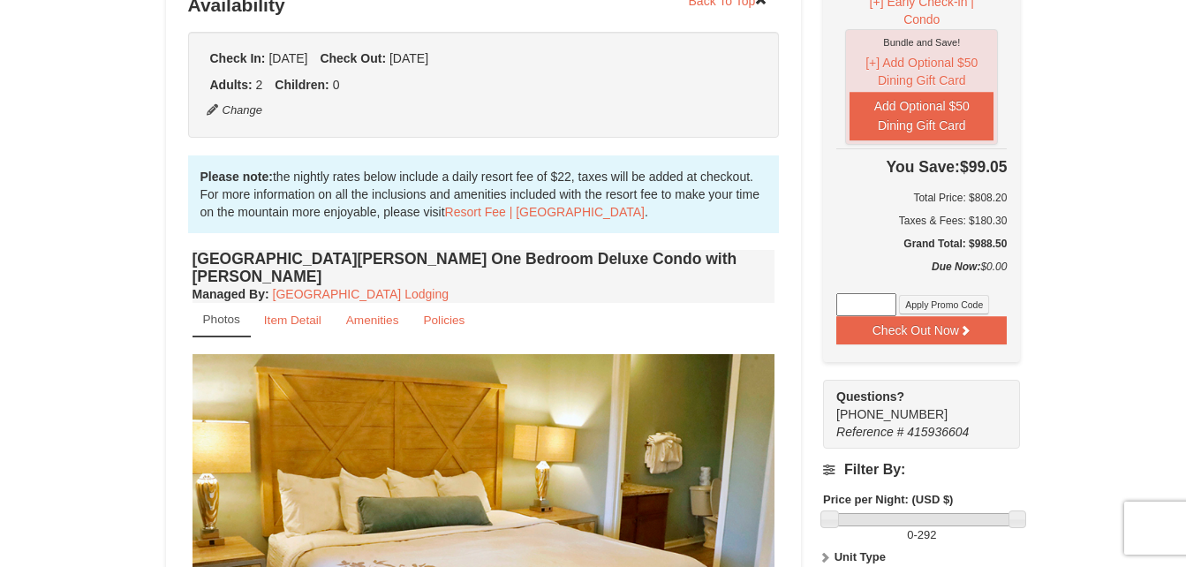
scroll to position [377, 0]
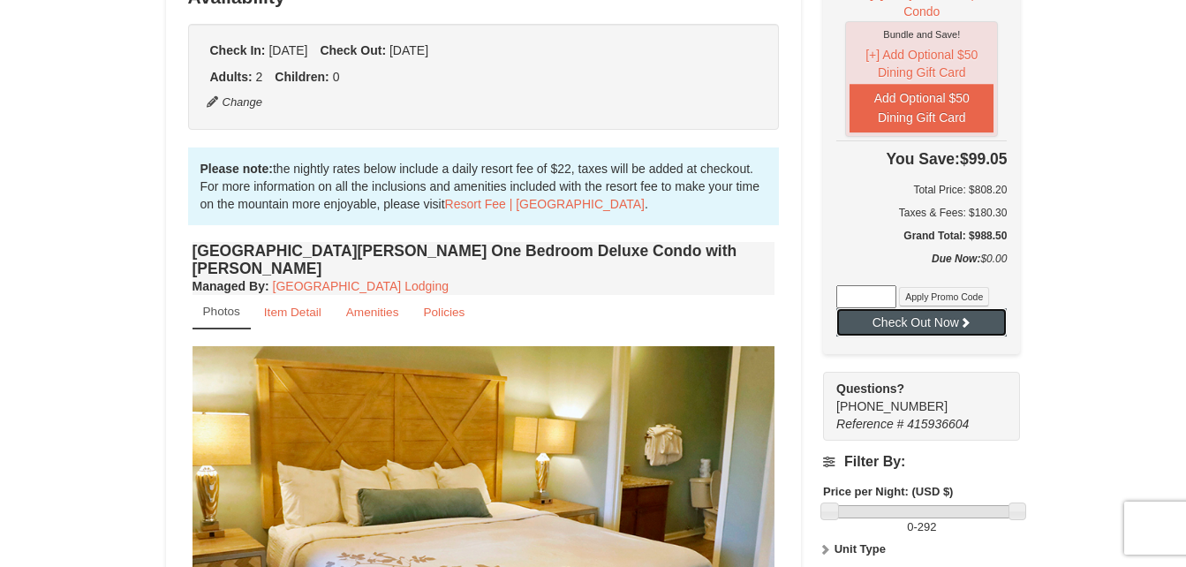
click at [943, 308] on button "Check Out Now" at bounding box center [922, 322] width 170 height 28
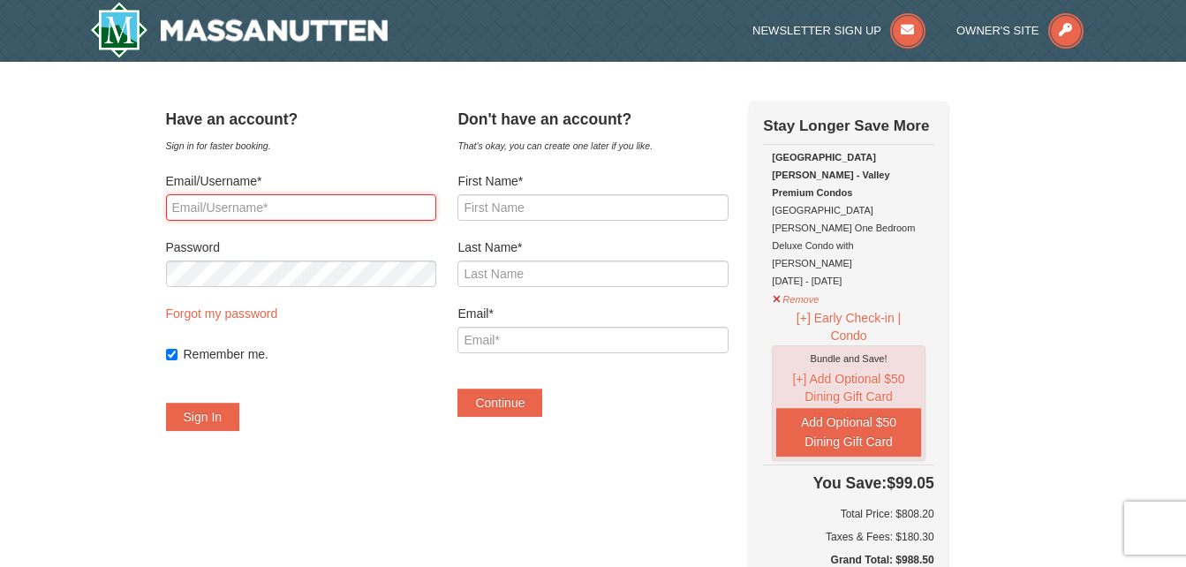
click at [267, 214] on input "Email/Username*" at bounding box center [301, 207] width 270 height 27
type input "nfsopd@yahoo.com"
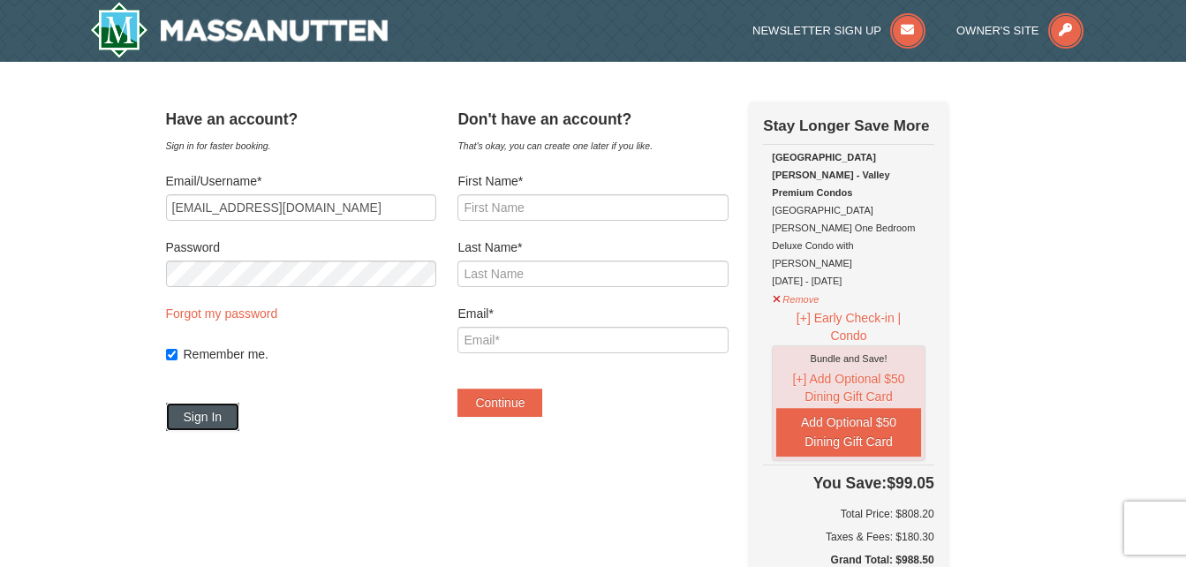
click at [227, 413] on button "Sign In" at bounding box center [203, 417] width 74 height 28
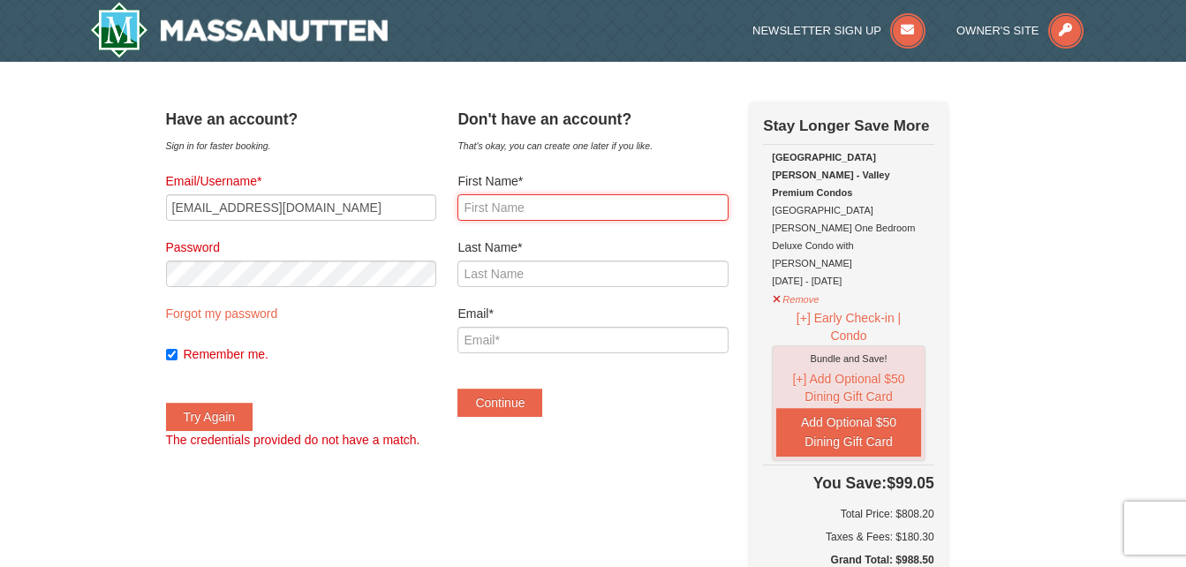
click at [553, 208] on input "First Name*" at bounding box center [593, 207] width 270 height 27
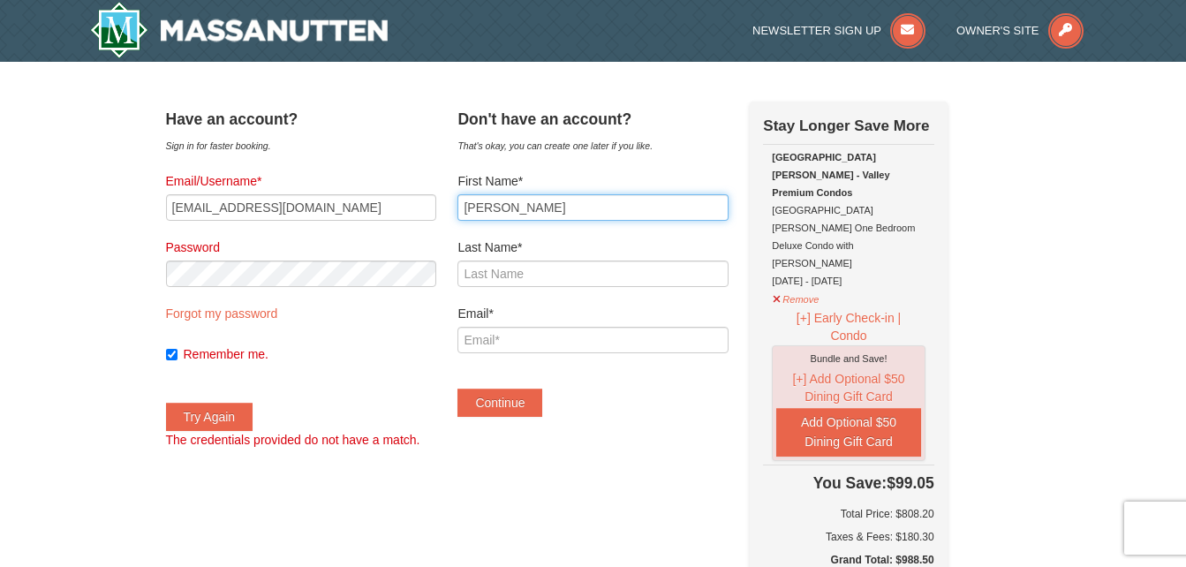
type input "Nancy"
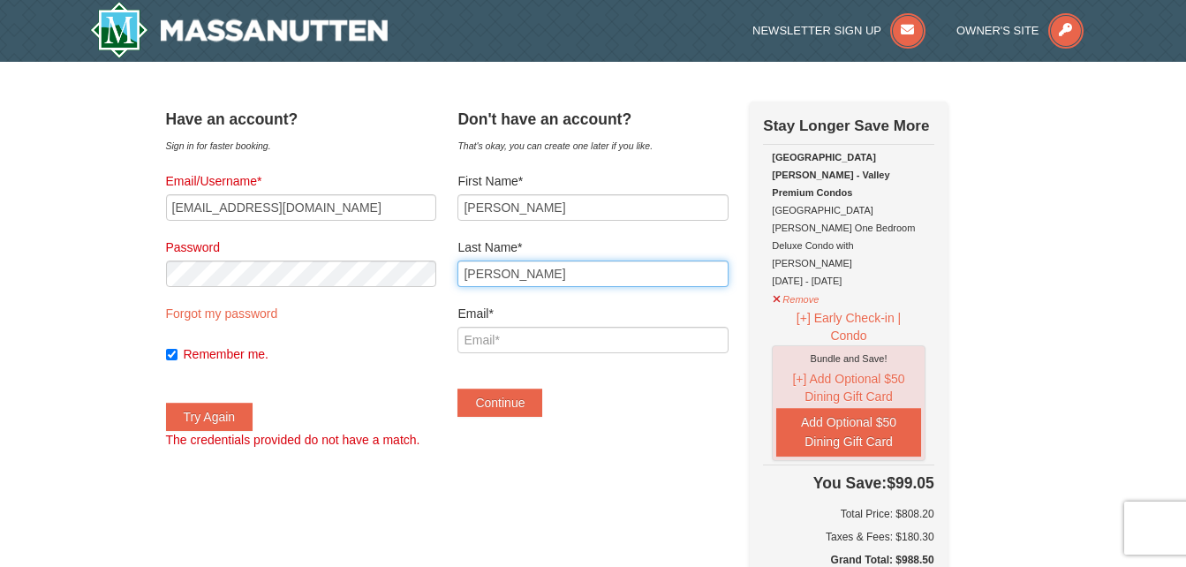
type input "Smith"
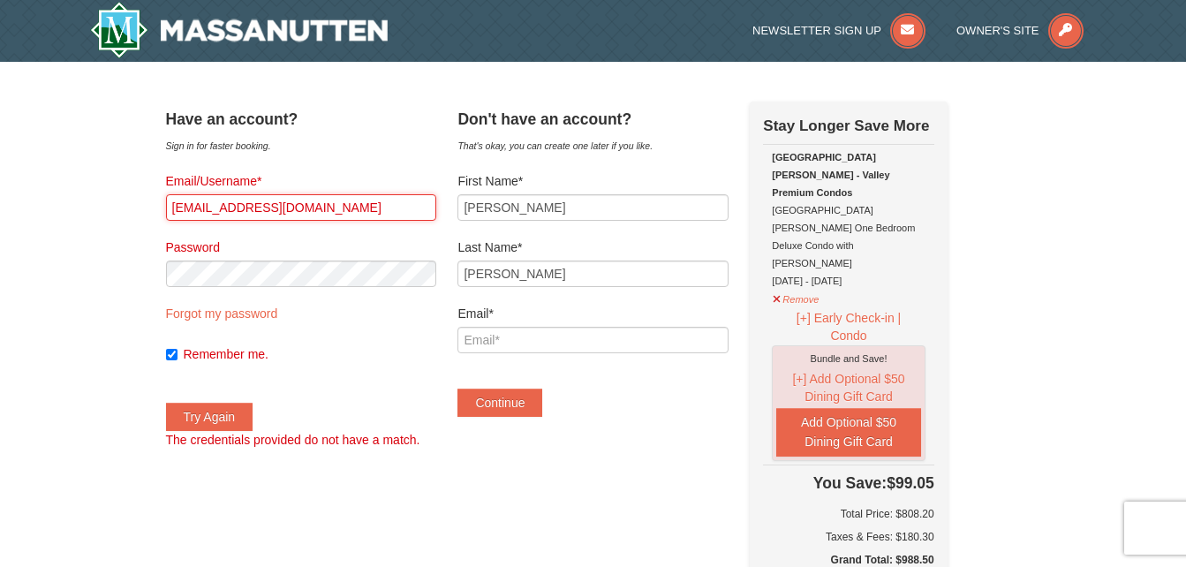
click at [320, 210] on input "[EMAIL_ADDRESS][DOMAIN_NAME]" at bounding box center [301, 207] width 270 height 27
type input "n"
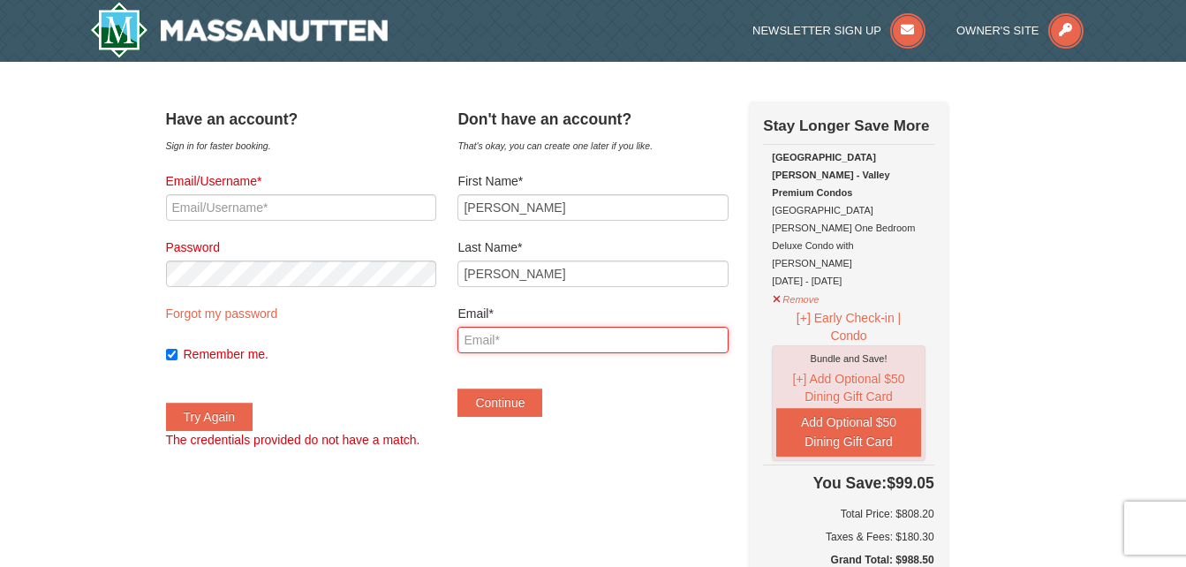
click at [511, 338] on input "Email*" at bounding box center [593, 340] width 270 height 27
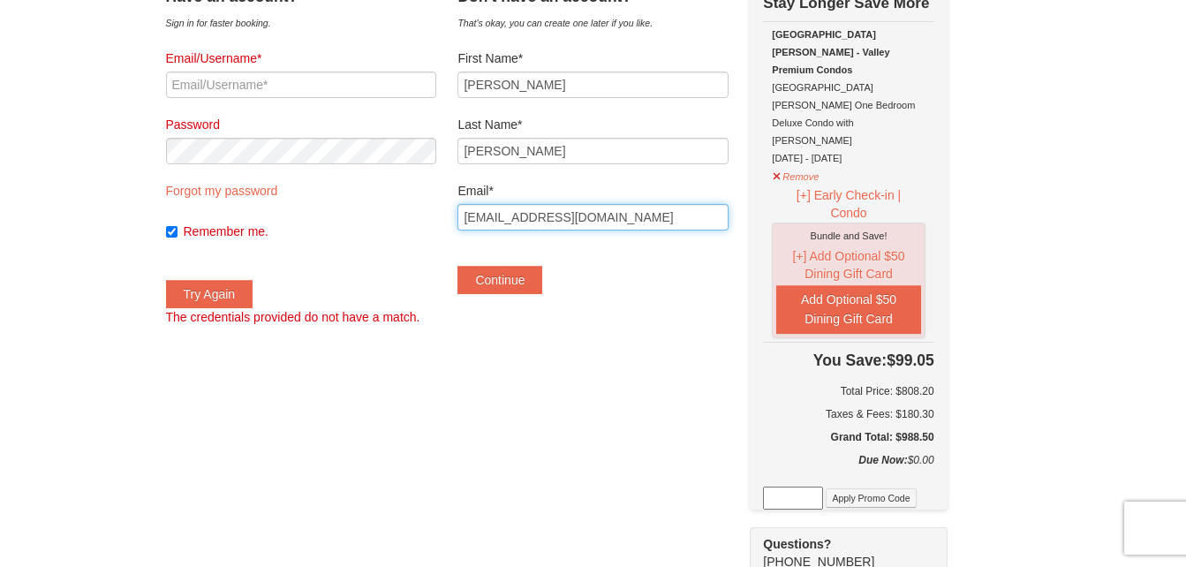
scroll to position [125, 0]
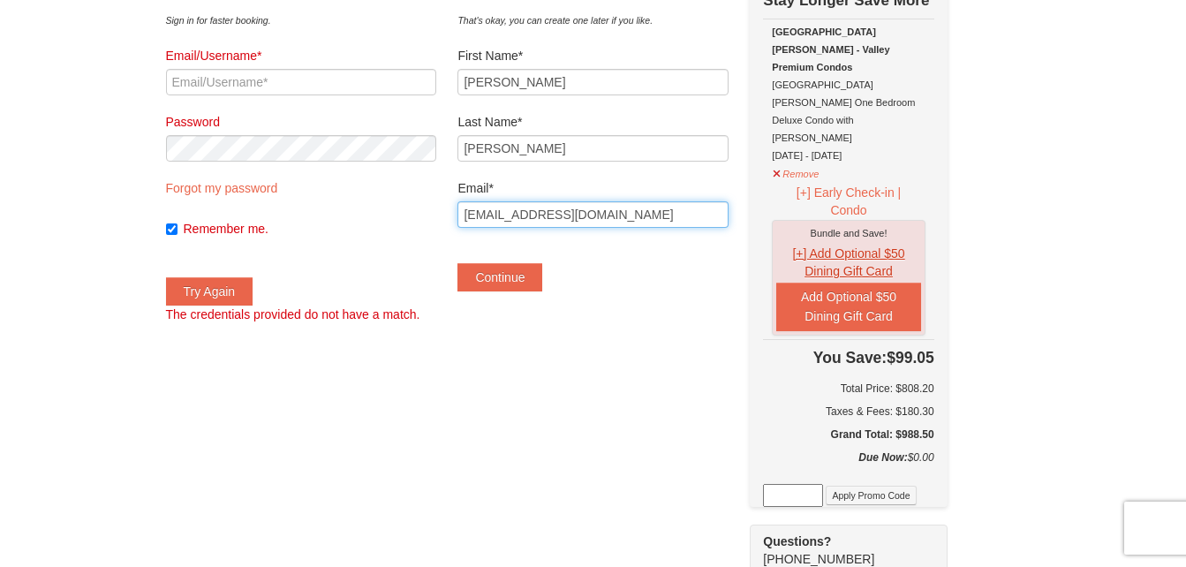
type input "[EMAIL_ADDRESS][DOMAIN_NAME]"
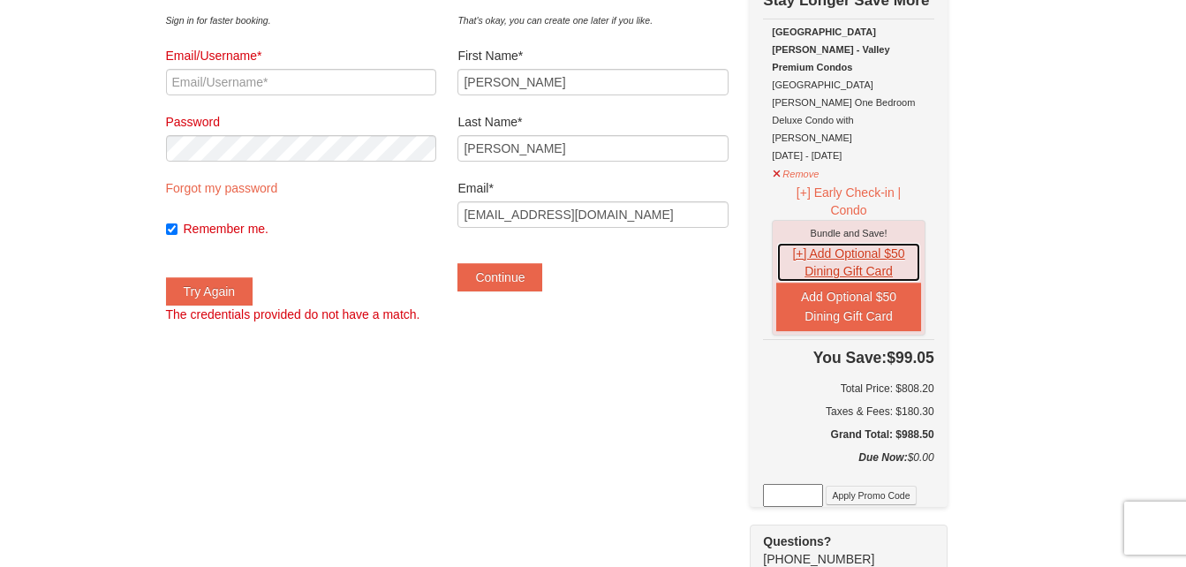
click at [816, 242] on button "[+] Add Optional $50 Dining Gift Card" at bounding box center [849, 262] width 144 height 41
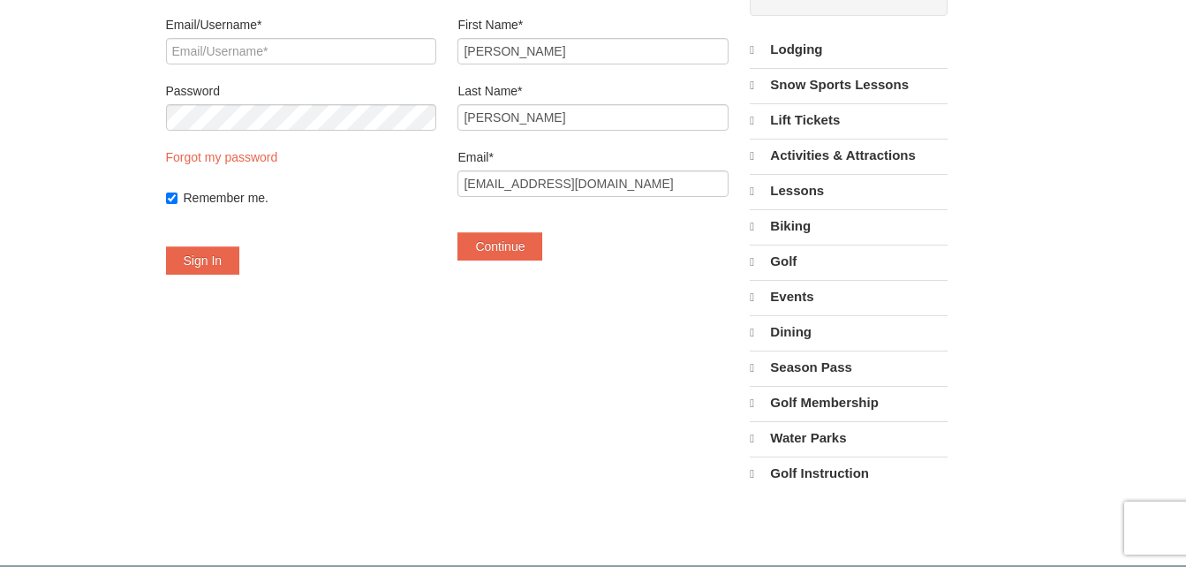
select select "9"
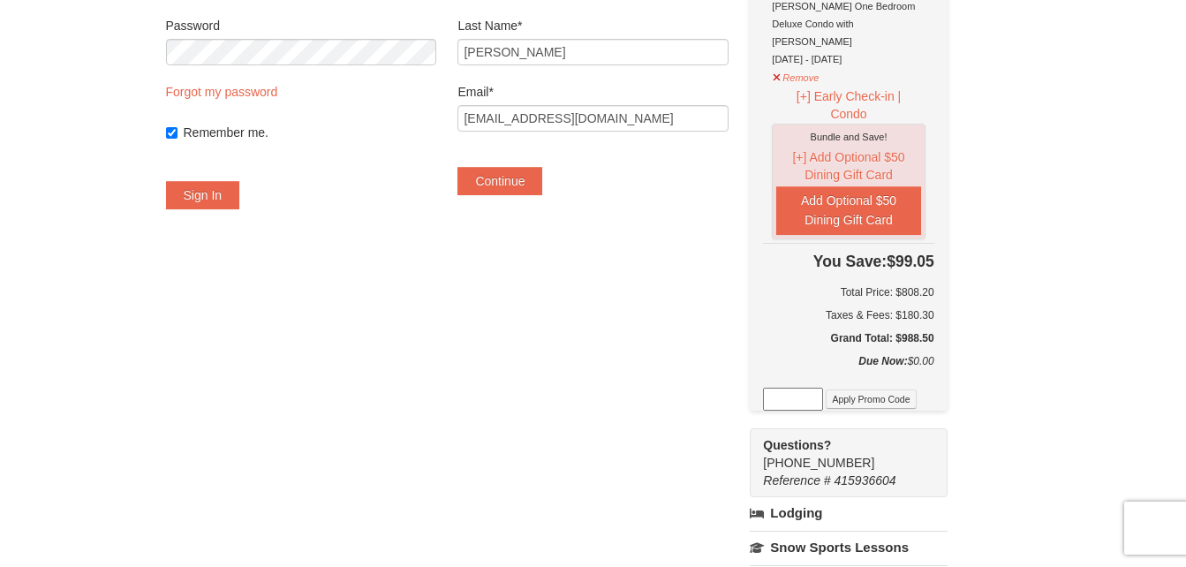
scroll to position [230, 0]
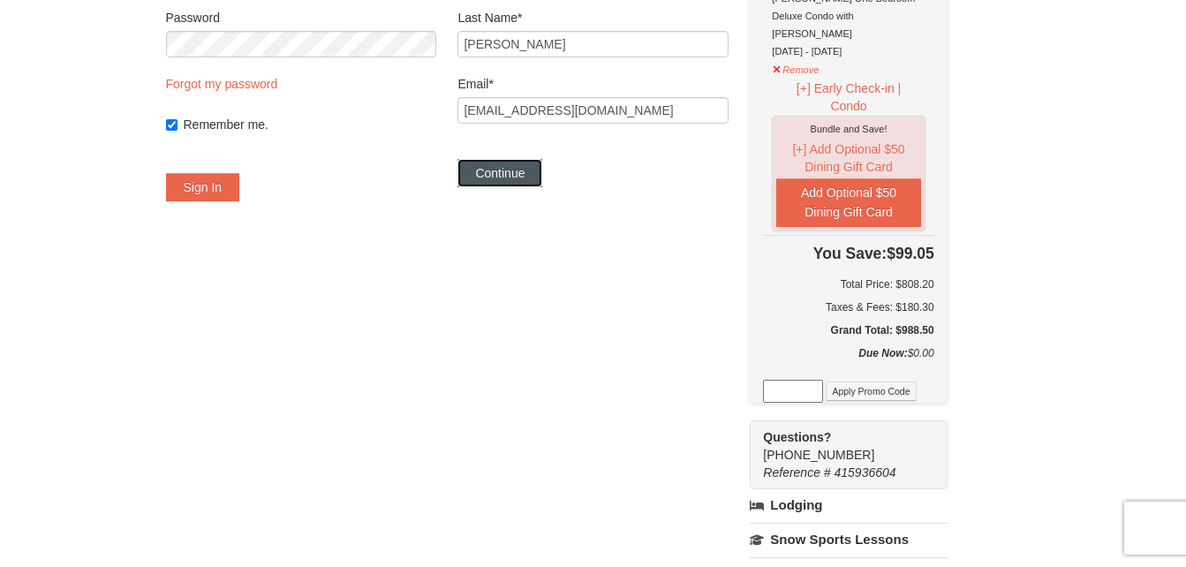
click at [502, 179] on button "Continue" at bounding box center [500, 173] width 85 height 28
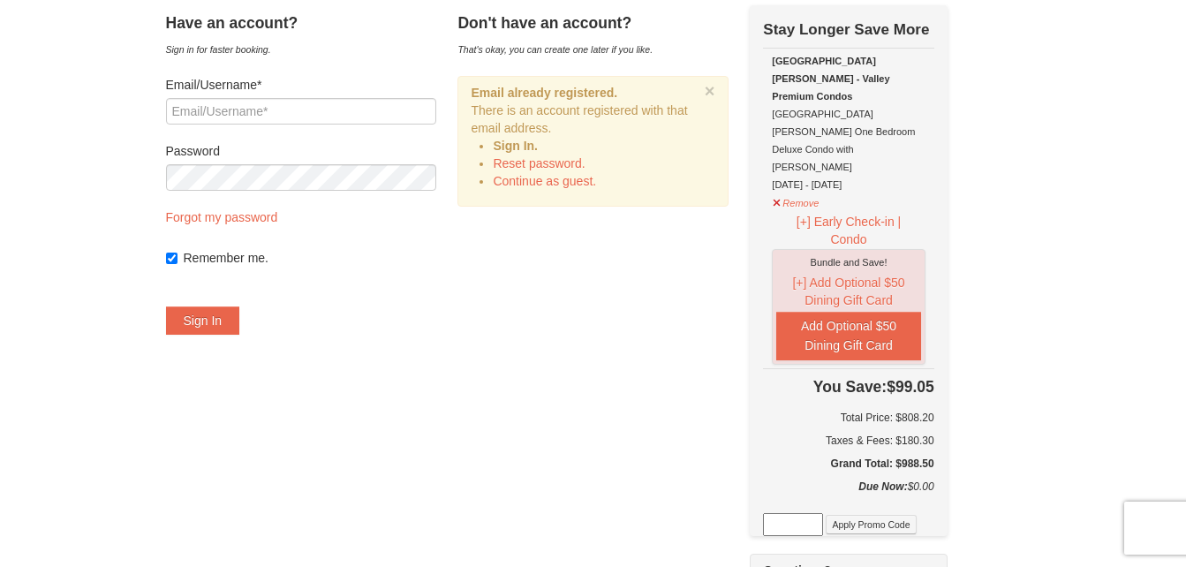
scroll to position [91, 0]
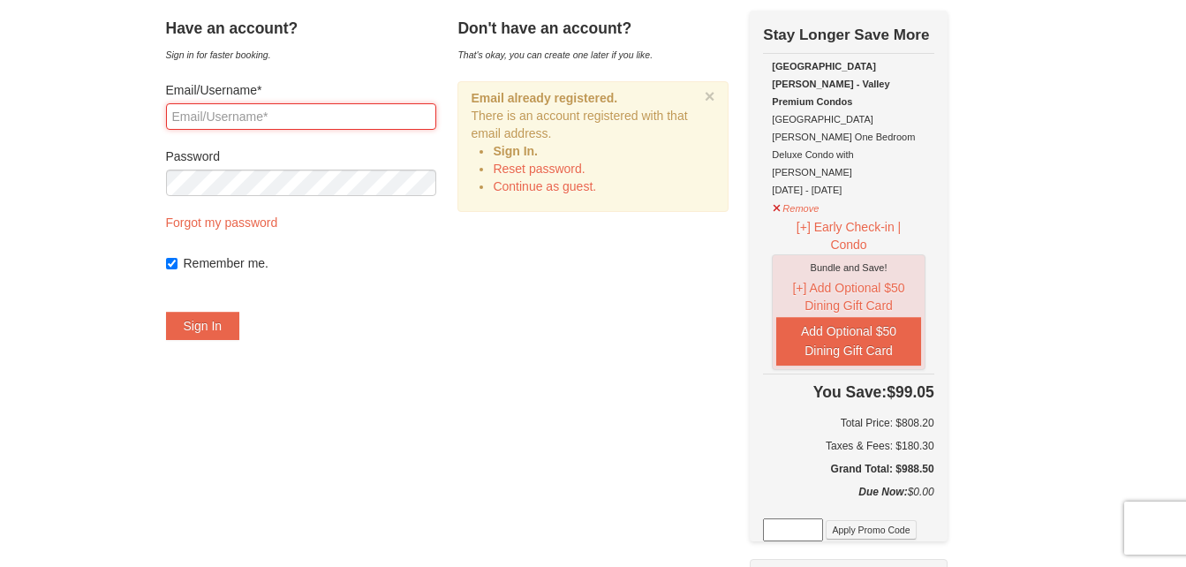
click at [238, 115] on input "Email/Username*" at bounding box center [301, 116] width 270 height 27
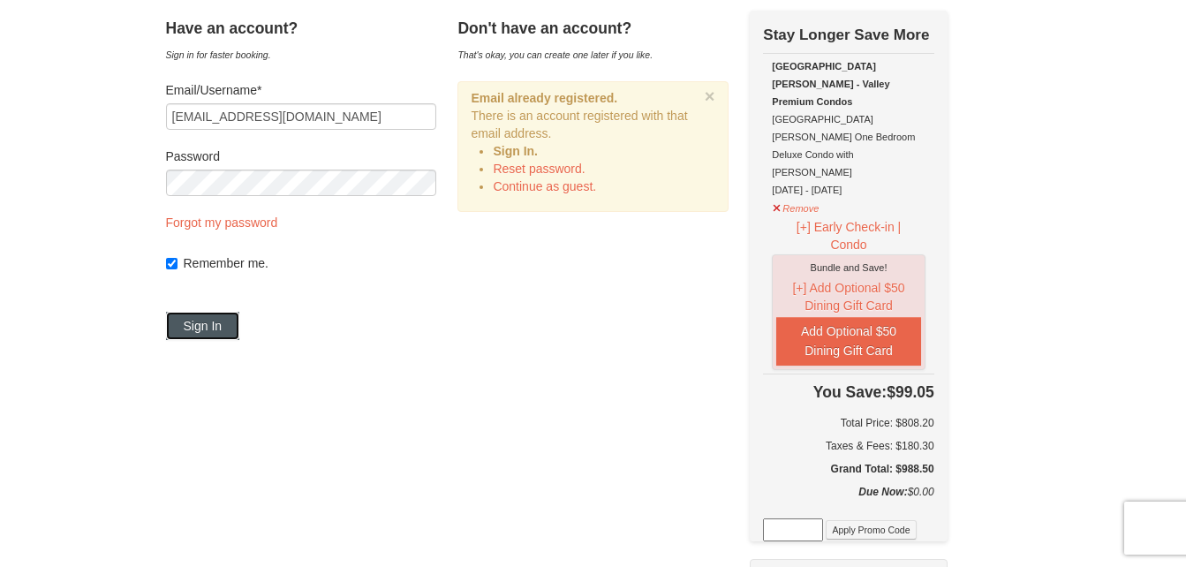
click at [240, 330] on button "Sign In" at bounding box center [203, 326] width 74 height 28
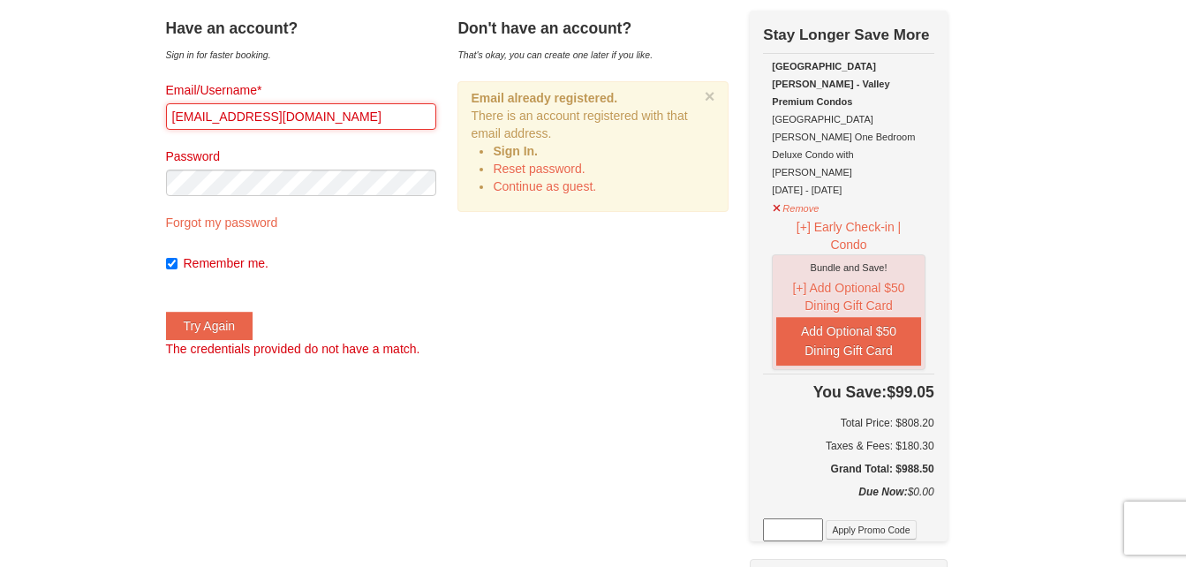
click at [199, 116] on input "[EMAIL_ADDRESS][DOMAIN_NAME]" at bounding box center [301, 116] width 270 height 27
type input "Nfsopd@yahoo.com"
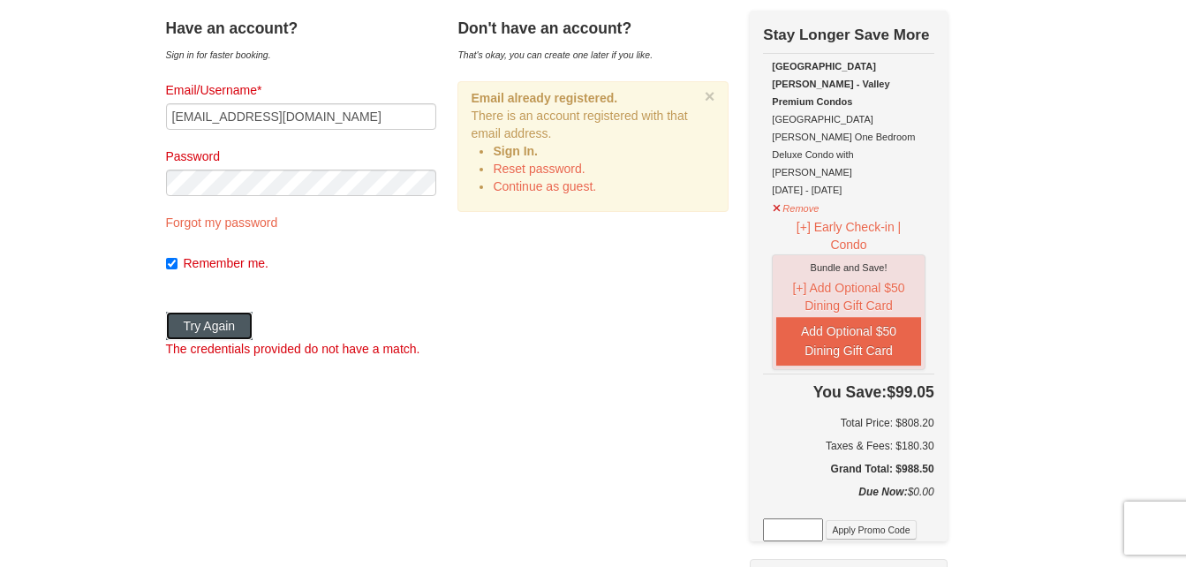
click at [239, 331] on button "Try Again" at bounding box center [209, 326] width 87 height 28
click at [269, 222] on link "Forgot my password" at bounding box center [222, 223] width 112 height 14
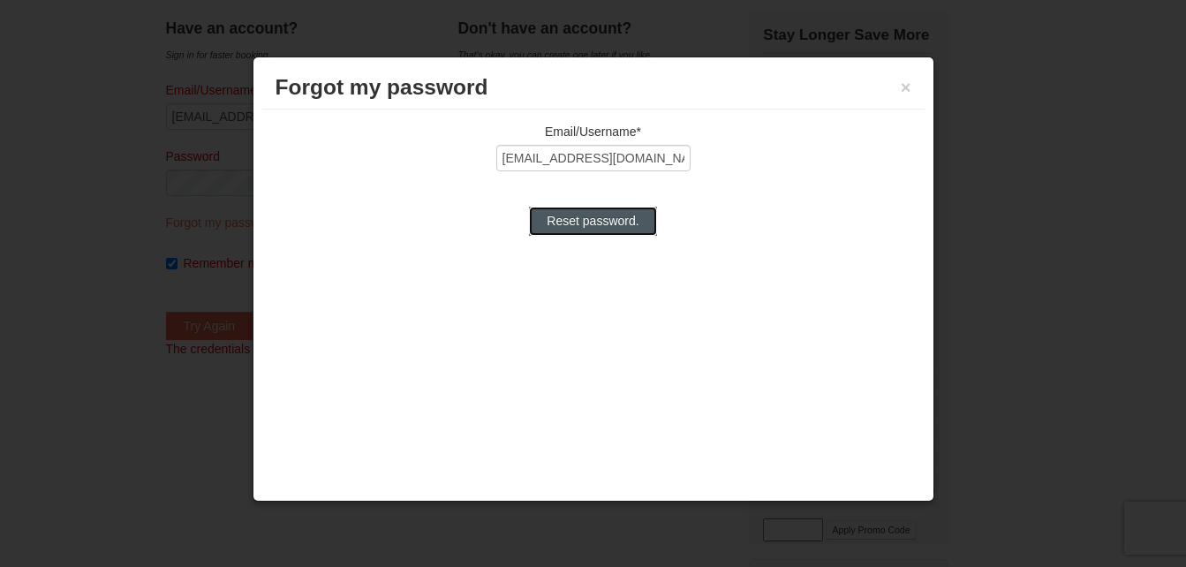
click at [565, 222] on input "Reset password." at bounding box center [592, 221] width 127 height 28
type input "Processing..."
type input "Nfsopd@yahoo.com"
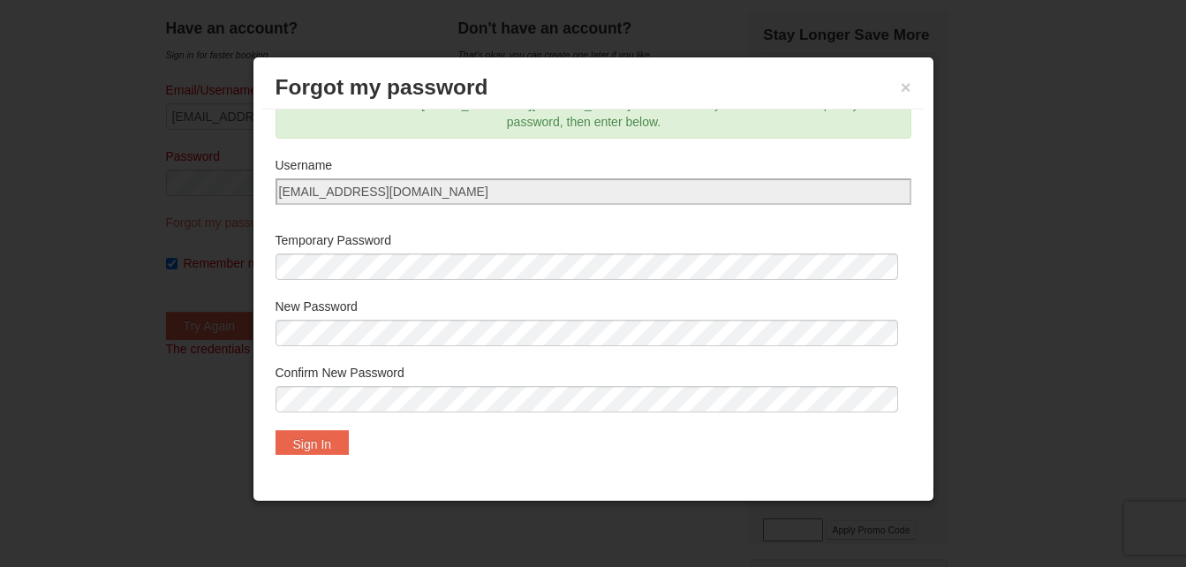
scroll to position [52, 0]
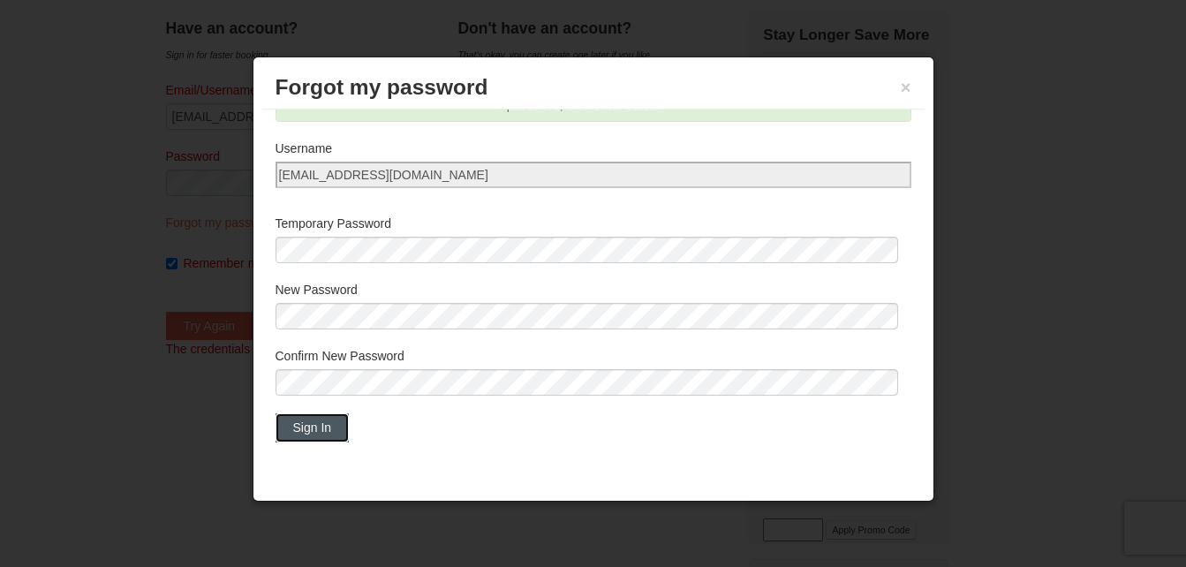
click at [297, 417] on button "Sign In" at bounding box center [313, 427] width 74 height 28
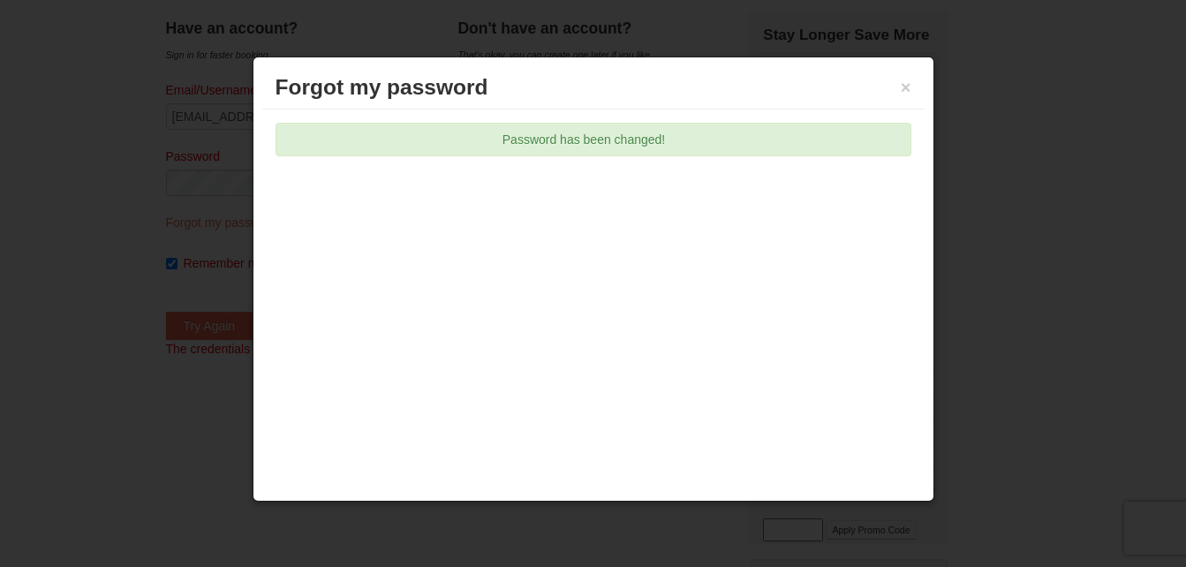
scroll to position [0, 0]
click at [912, 87] on div "Forgot my password ×" at bounding box center [593, 87] width 663 height 43
click at [906, 83] on button "×" at bounding box center [906, 88] width 11 height 18
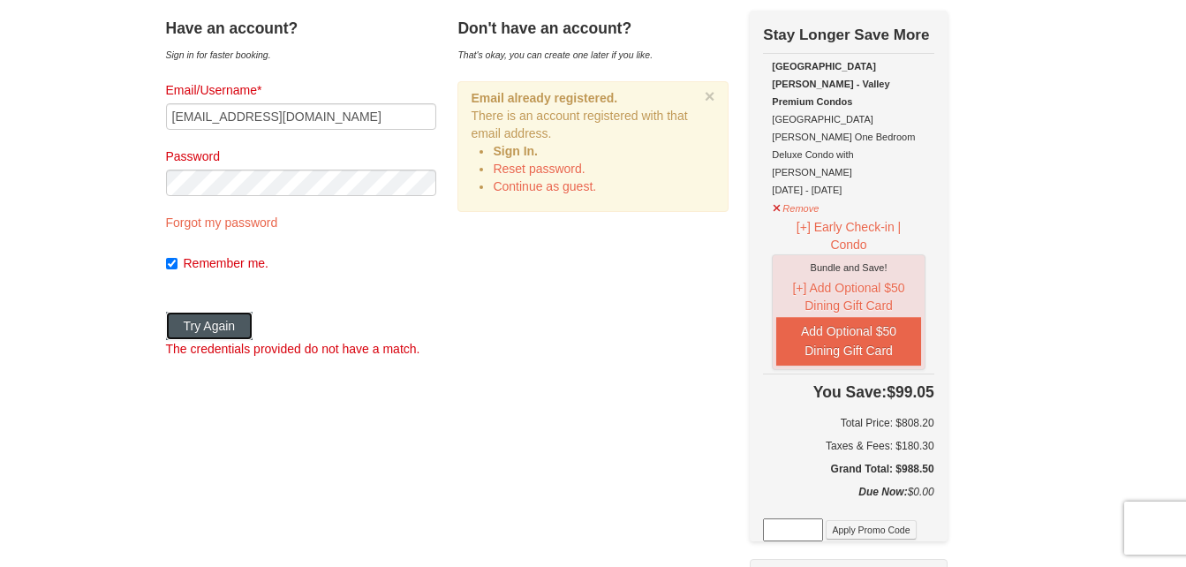
click at [187, 320] on button "Try Again" at bounding box center [209, 326] width 87 height 28
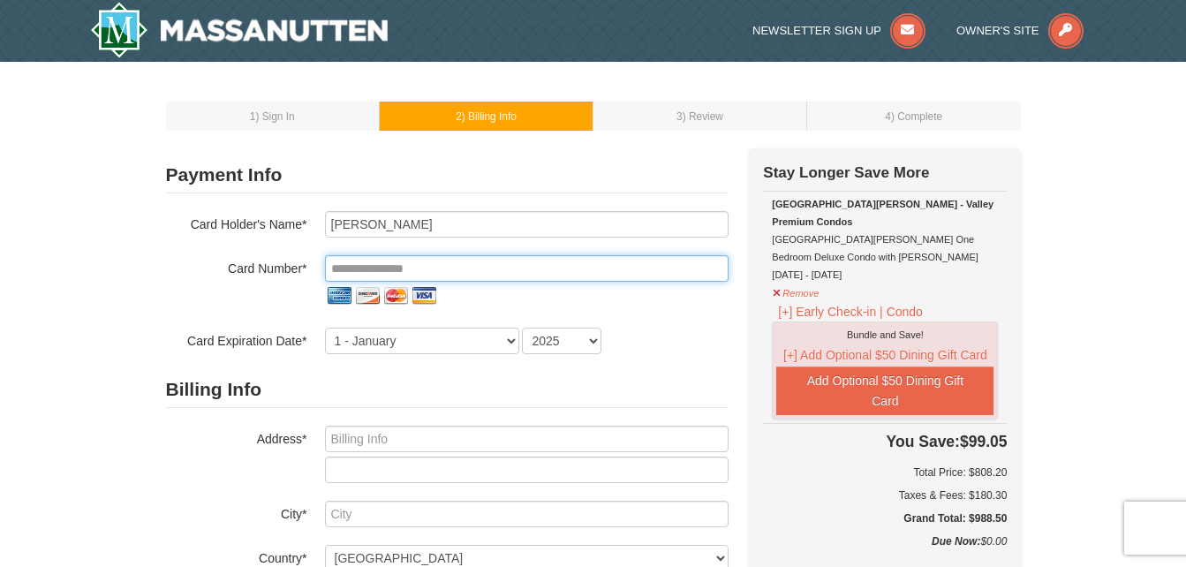
click at [332, 269] on input "tel" at bounding box center [527, 268] width 404 height 27
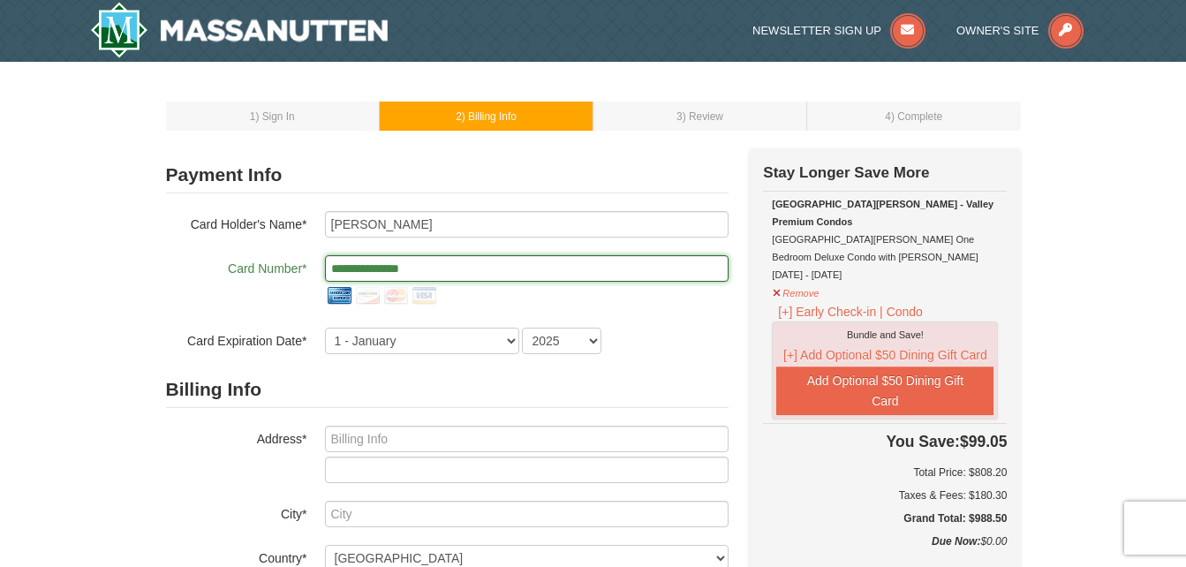
type input "**********"
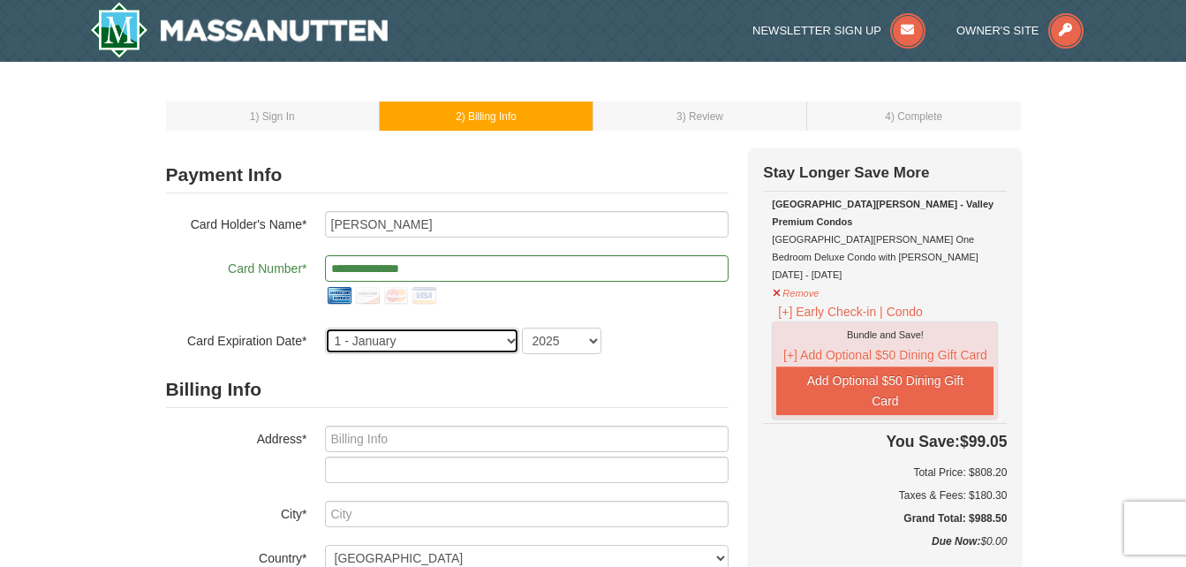
click at [514, 337] on select "1 - January 2 - February 3 - March 4 - April 5 - May 6 - June 7 - July 8 - Augu…" at bounding box center [422, 341] width 194 height 27
select select "9"
click at [325, 328] on select "1 - January 2 - February 3 - March 4 - April 5 - May 6 - June 7 - July 8 - Augu…" at bounding box center [422, 341] width 194 height 27
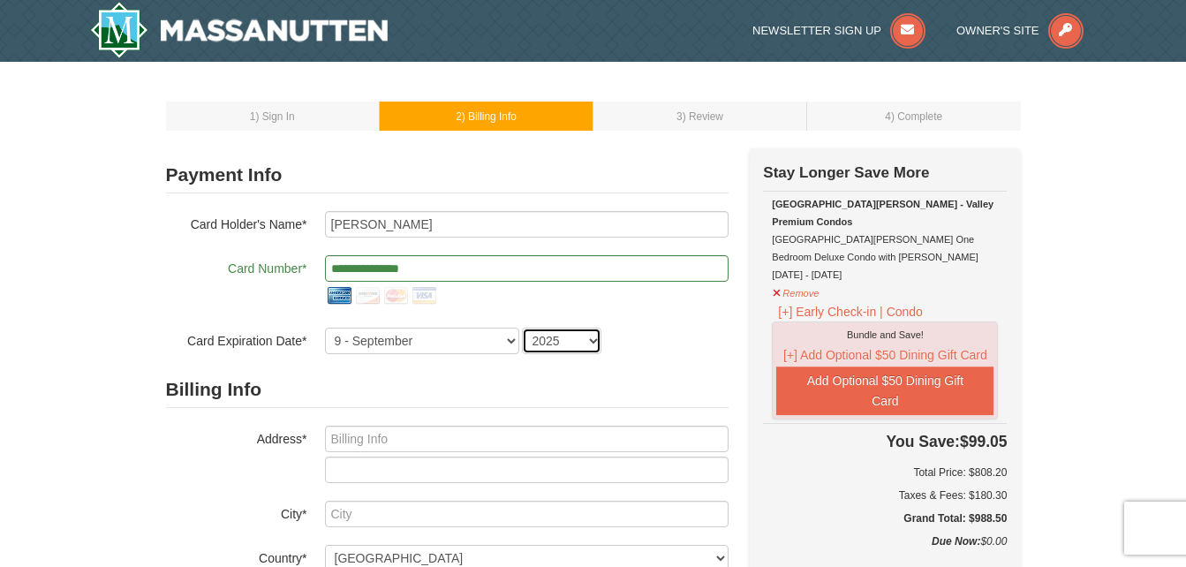
click at [589, 345] on select "2025 2026 2027 2028 2029 2030 2031 2032 2033 2034" at bounding box center [562, 341] width 80 height 27
select select "2029"
click at [522, 328] on select "2025 2026 2027 2028 2029 2030 2031 2032 2033 2034" at bounding box center [562, 341] width 80 height 27
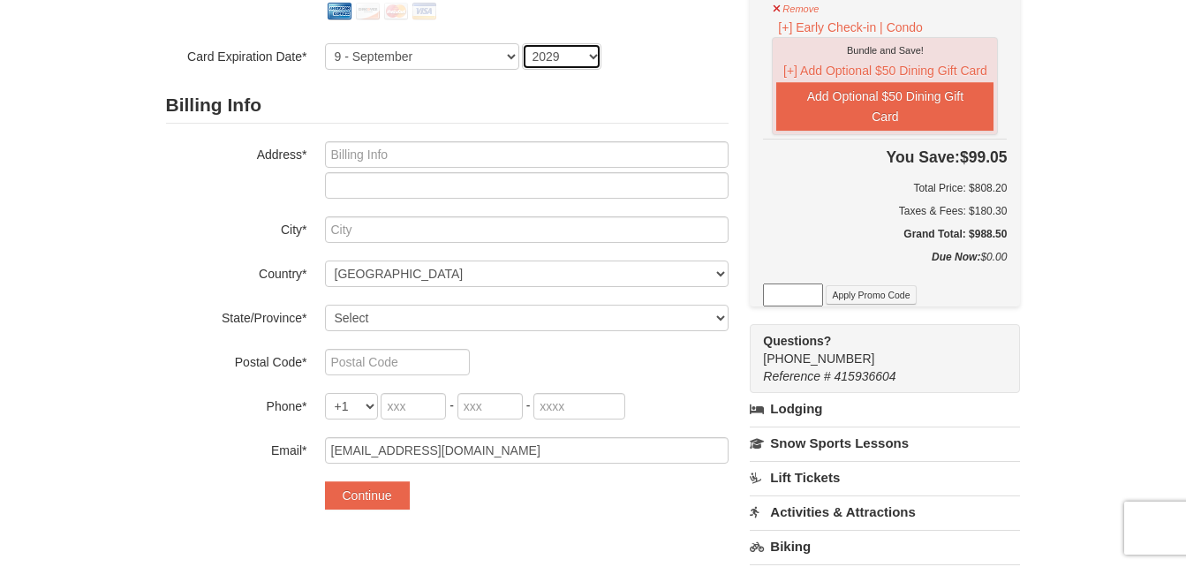
scroll to position [287, 0]
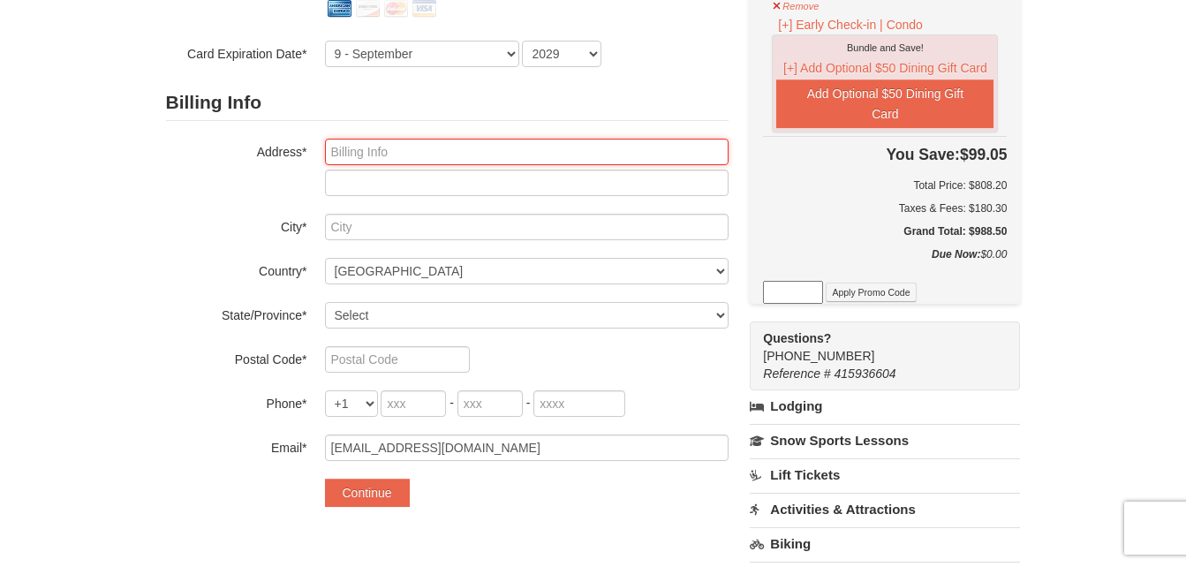
click at [396, 155] on input "text" at bounding box center [527, 152] width 404 height 27
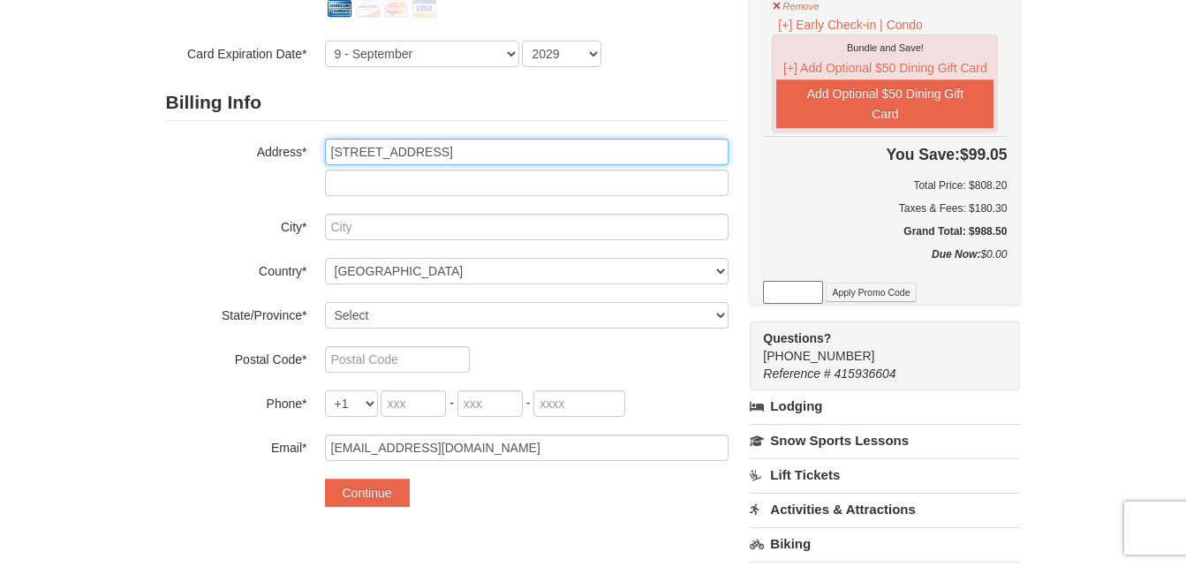
type input "727 Antigua Drive"
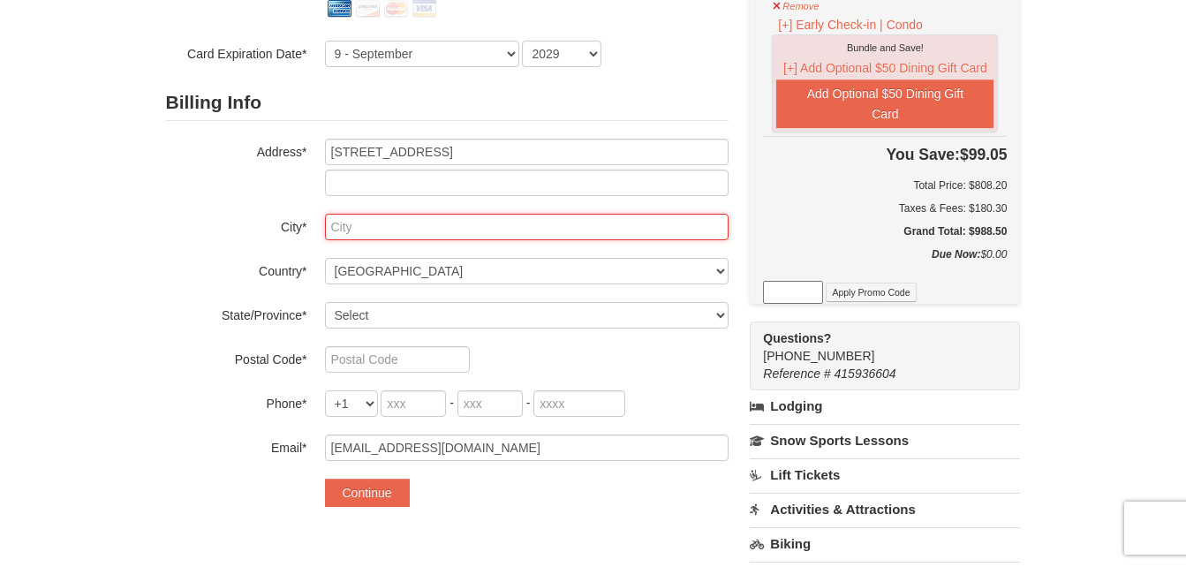
click at [395, 222] on input "text" at bounding box center [527, 227] width 404 height 27
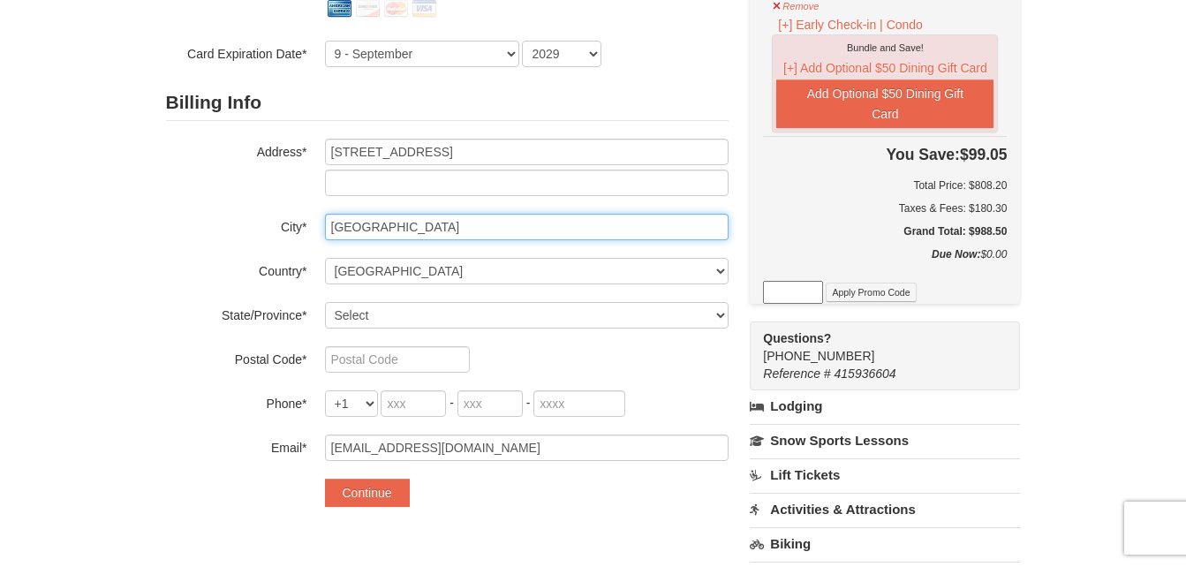
type input "Myrtle Beach"
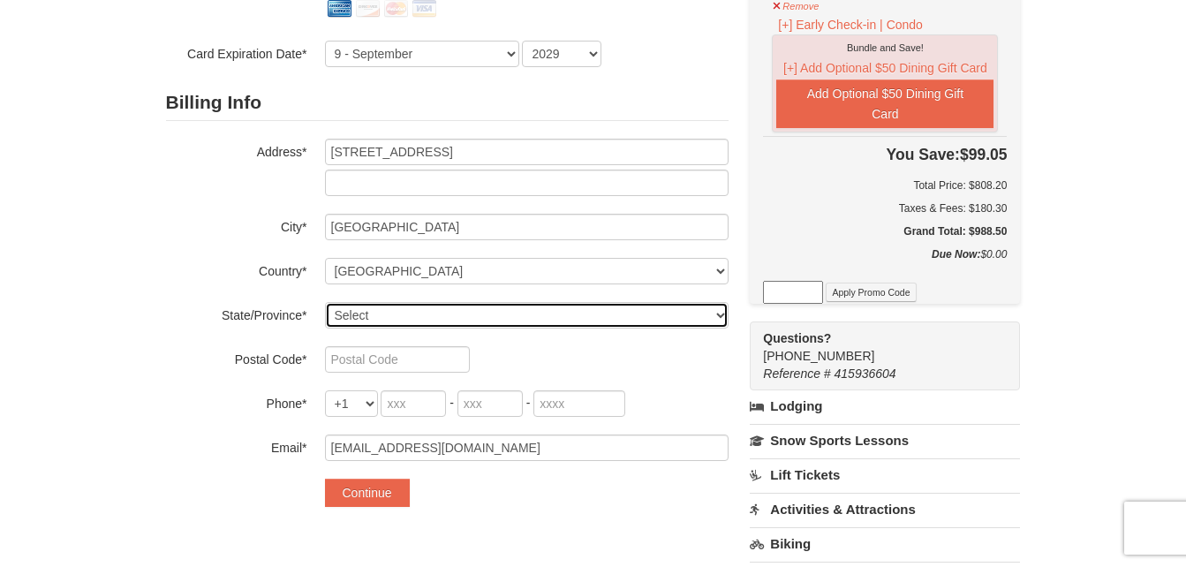
select select "SC"
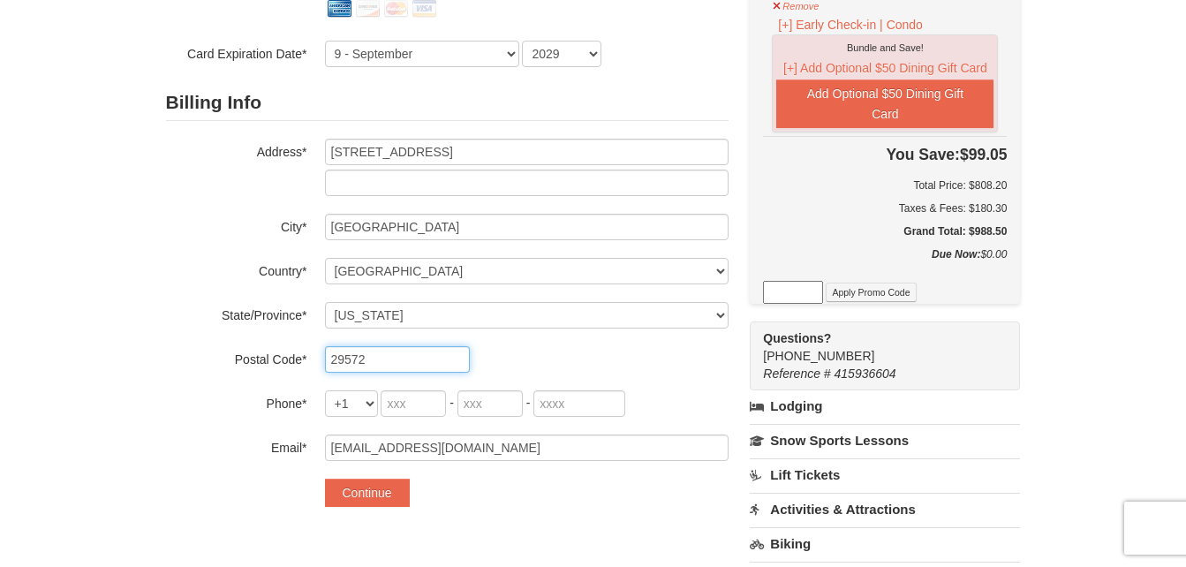
type input "29572"
click at [406, 399] on input "tel" at bounding box center [413, 403] width 65 height 27
type input "843"
type input "516"
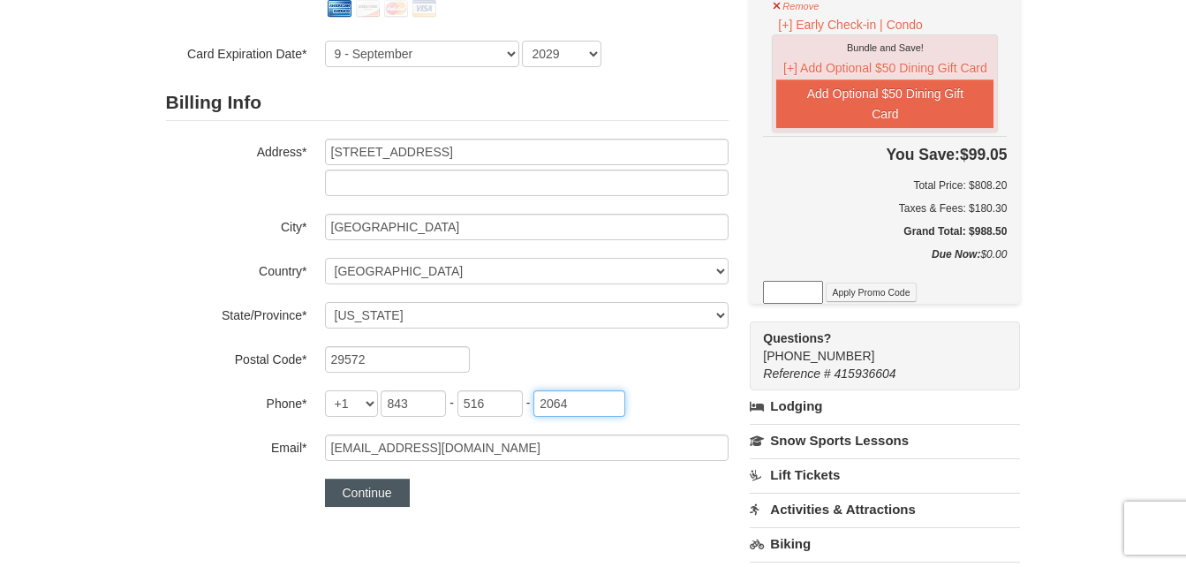
type input "2064"
click at [384, 494] on button "Continue" at bounding box center [367, 493] width 85 height 28
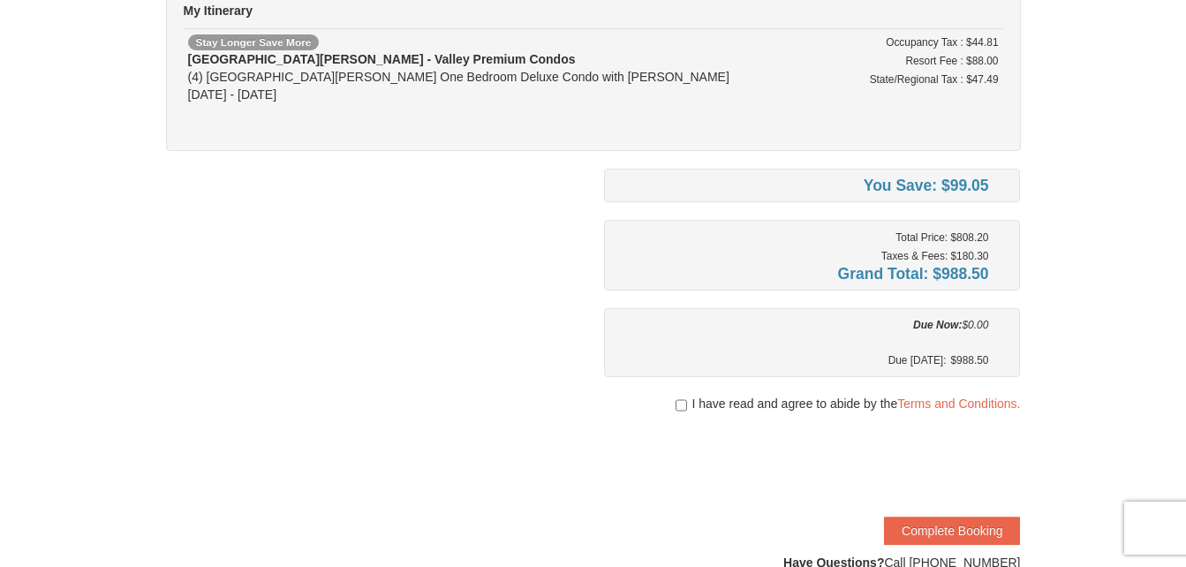
scroll to position [177, 0]
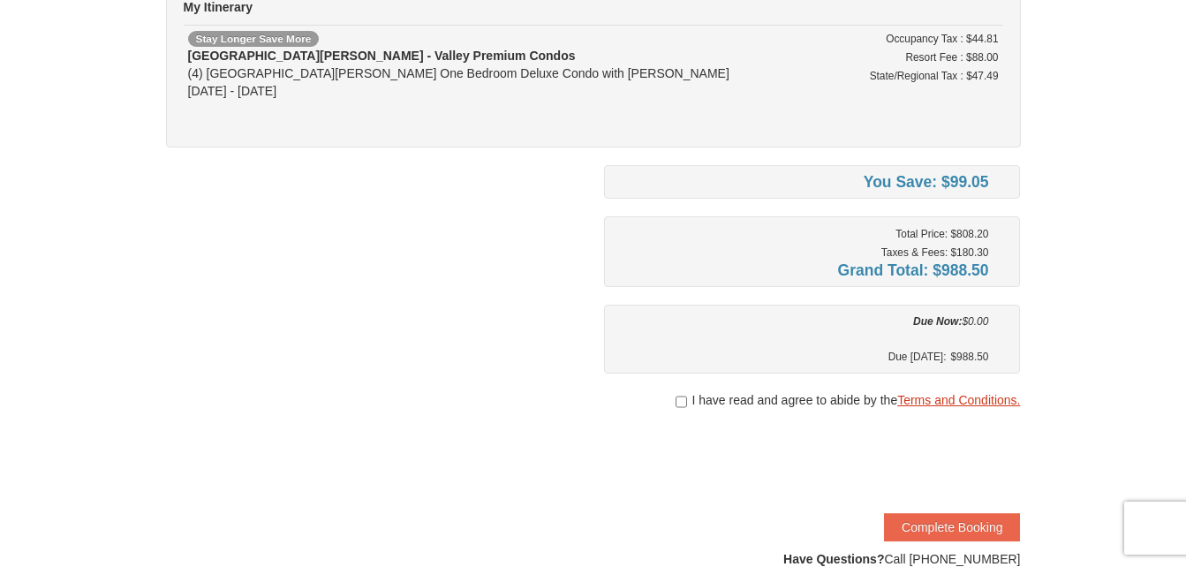
click at [930, 393] on link "Terms and Conditions." at bounding box center [959, 400] width 123 height 14
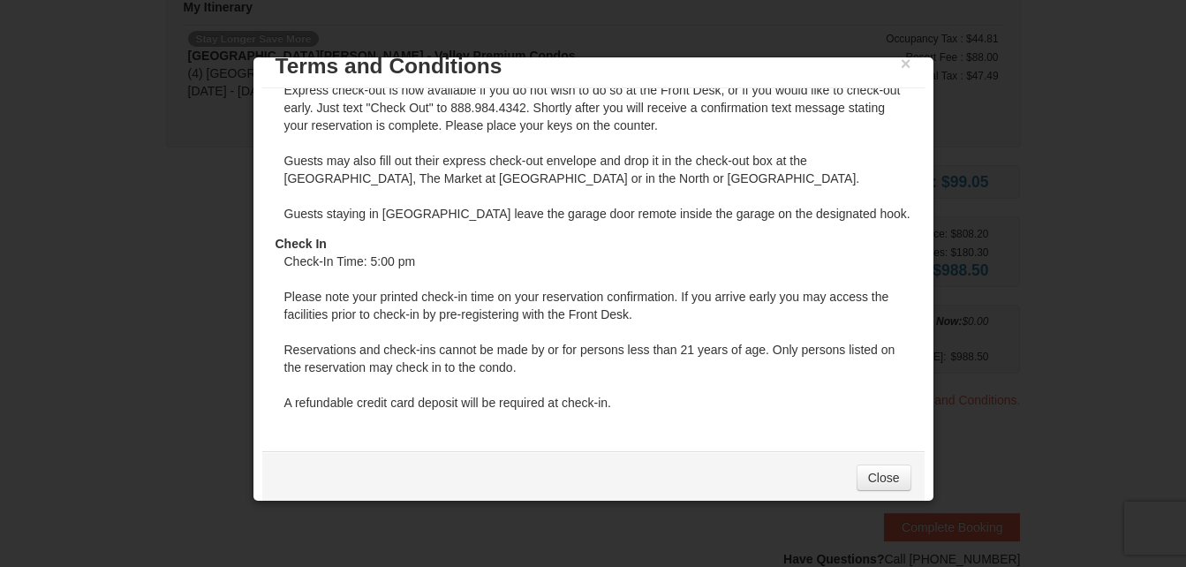
scroll to position [22, 0]
click at [883, 478] on link "Close" at bounding box center [884, 477] width 55 height 27
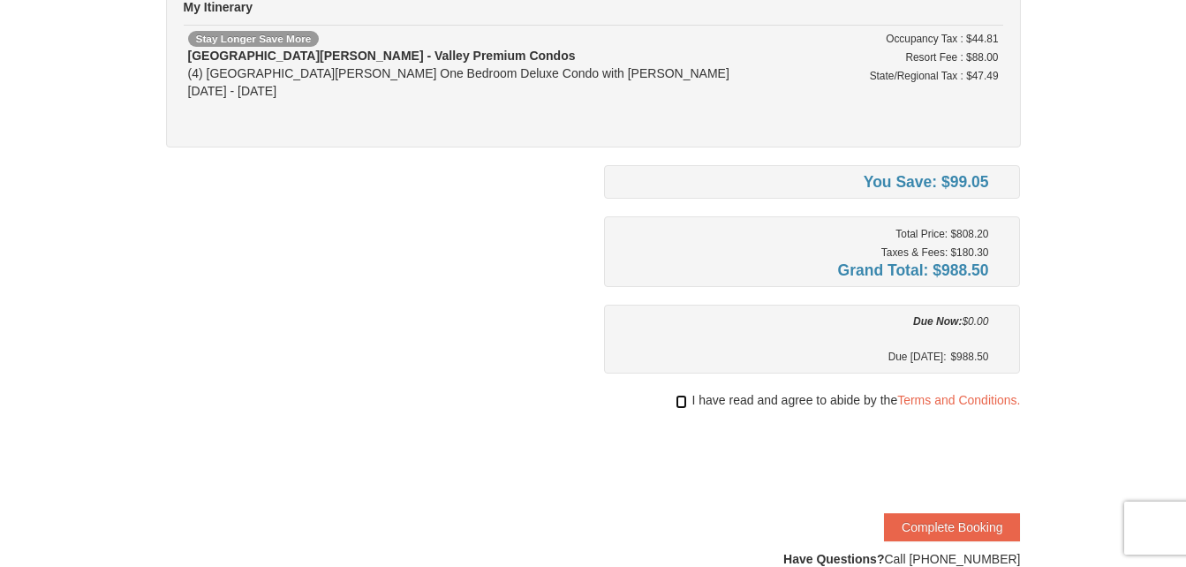
click at [678, 406] on input "checkbox" at bounding box center [681, 402] width 11 height 14
checkbox input "true"
click at [951, 525] on button "Complete Booking" at bounding box center [952, 527] width 136 height 28
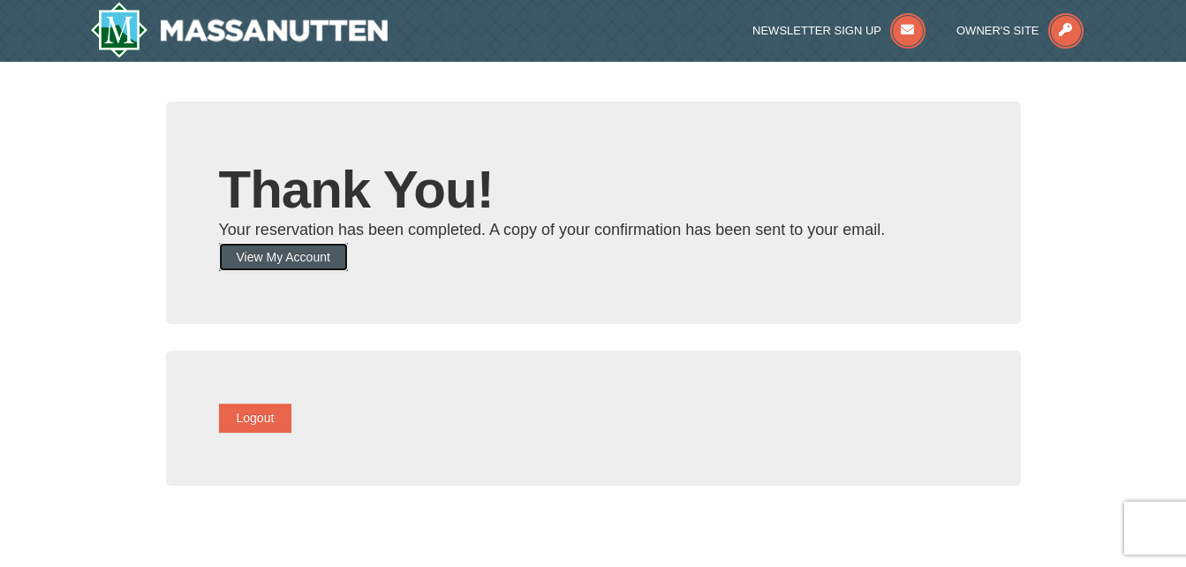
click at [308, 254] on button "View My Account" at bounding box center [283, 257] width 129 height 28
